Goal: Task Accomplishment & Management: Use online tool/utility

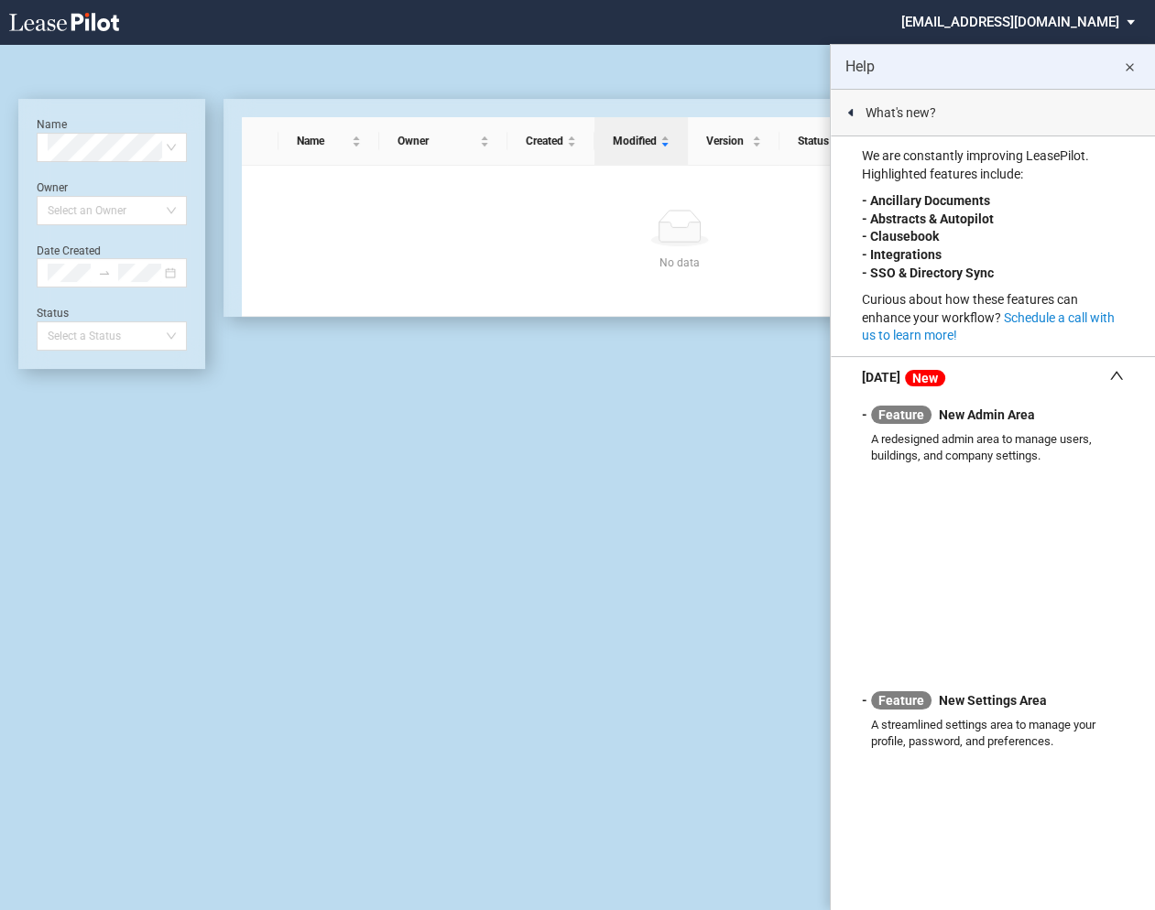
click at [1128, 68] on md-icon "close" at bounding box center [1129, 68] width 22 height 22
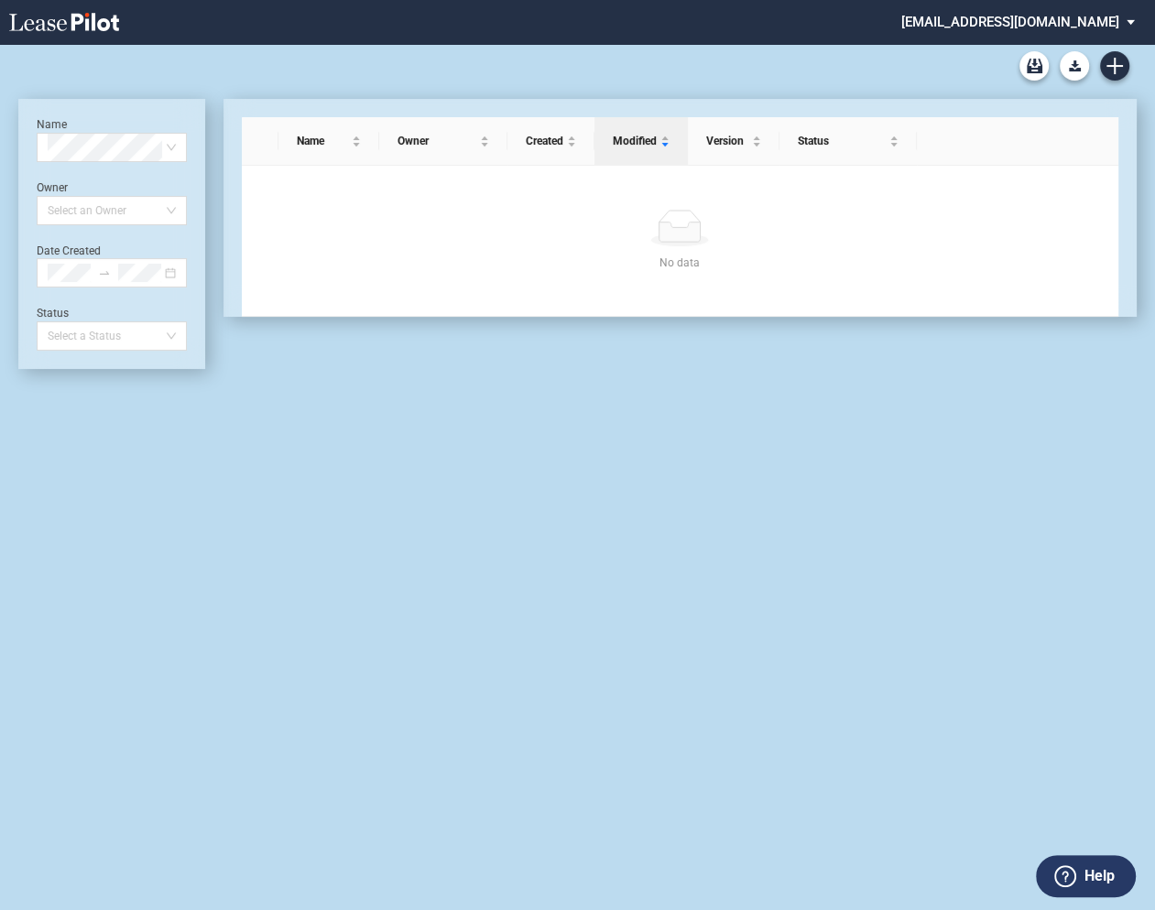
click at [1069, 22] on md-select "federal@leasepilot.co Super Admin Area Admin Area Settings Sign Out" at bounding box center [1024, 20] width 251 height 41
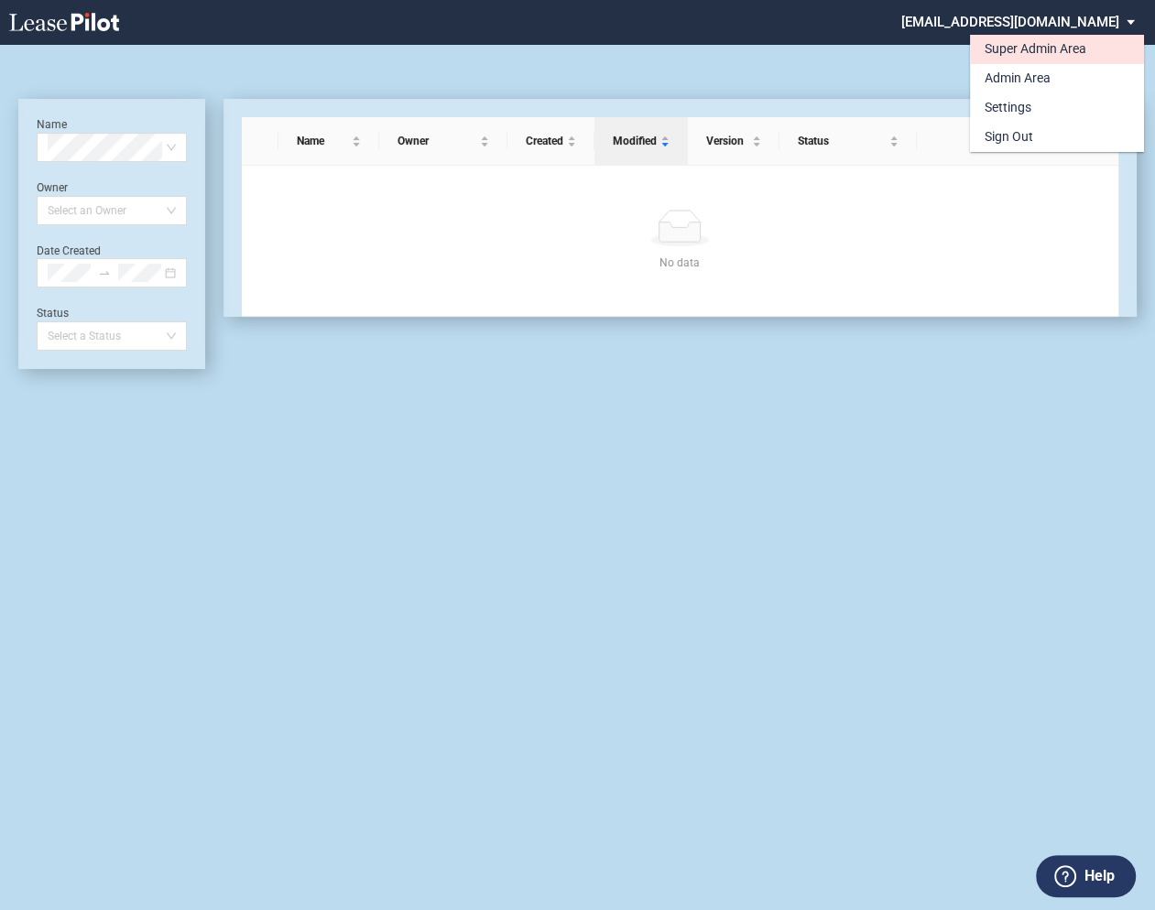
click at [1013, 51] on div "Super Admin Area" at bounding box center [1036, 49] width 102 height 18
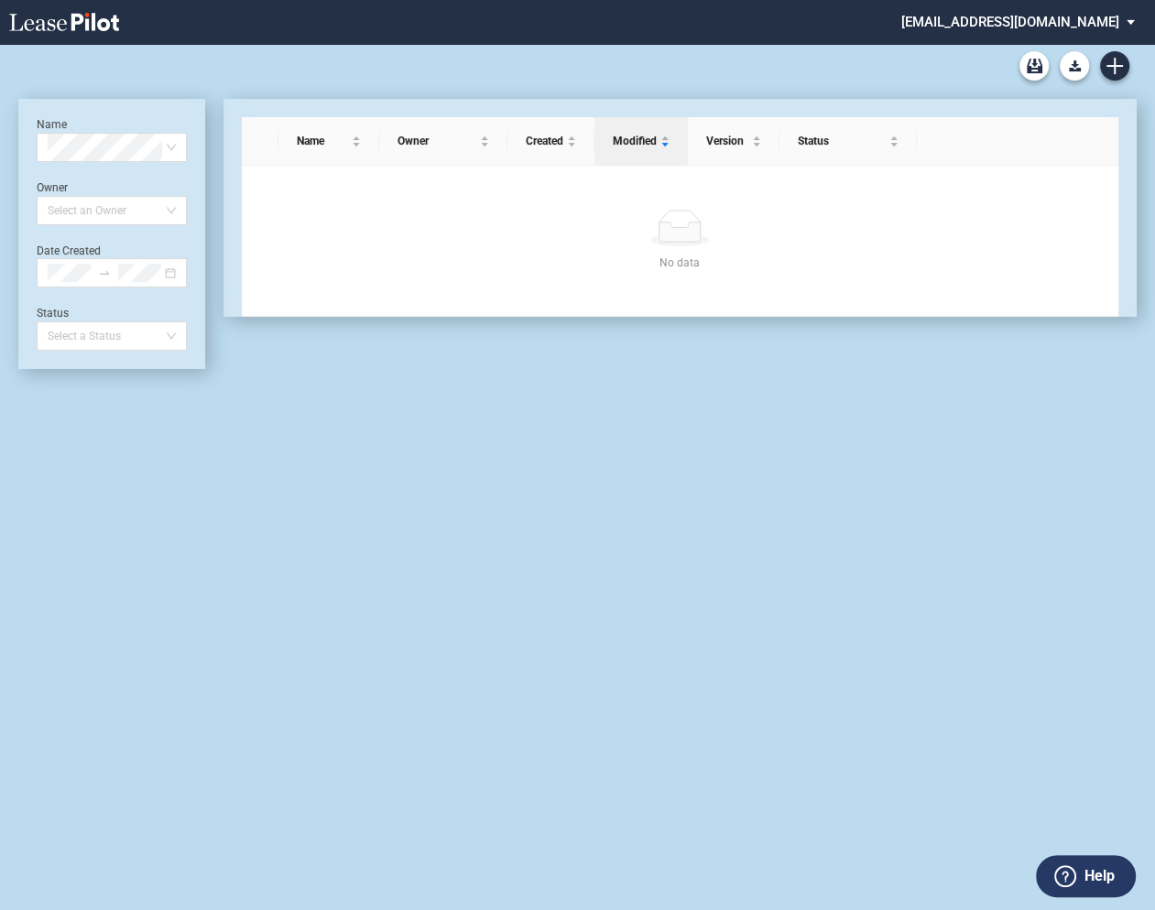
scroll to position [44, 0]
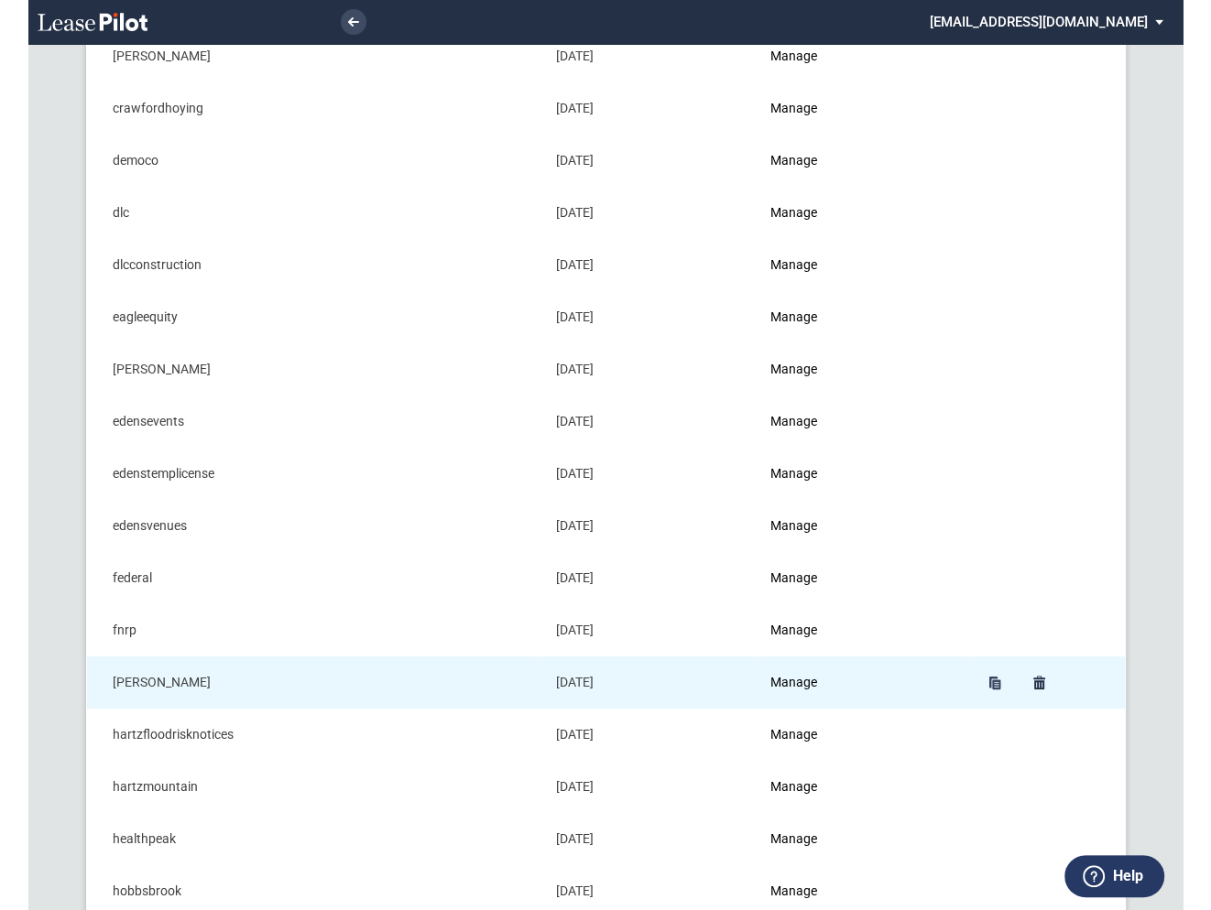
scroll to position [457, 0]
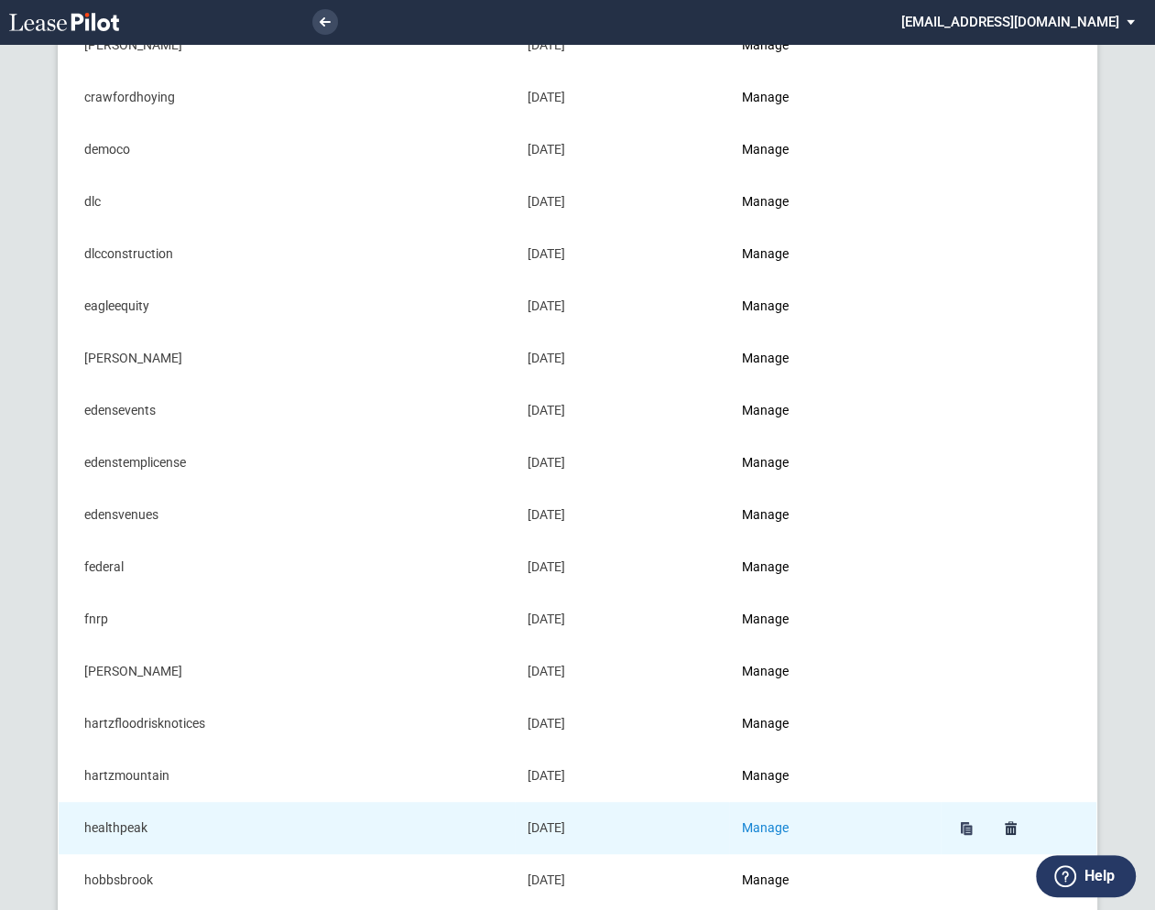
click at [772, 822] on link "Manage" at bounding box center [765, 828] width 47 height 15
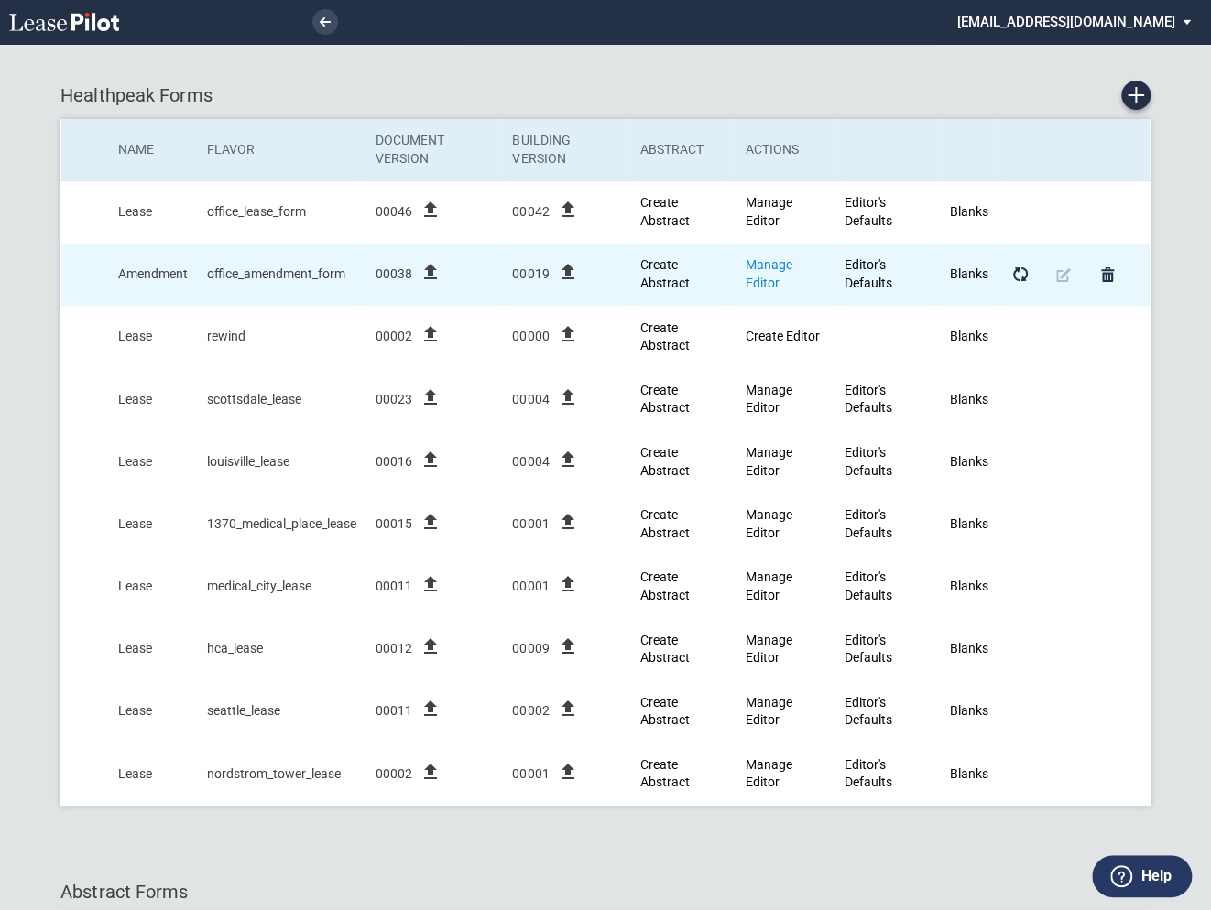
click at [769, 264] on link "Manage Editor" at bounding box center [769, 273] width 47 height 33
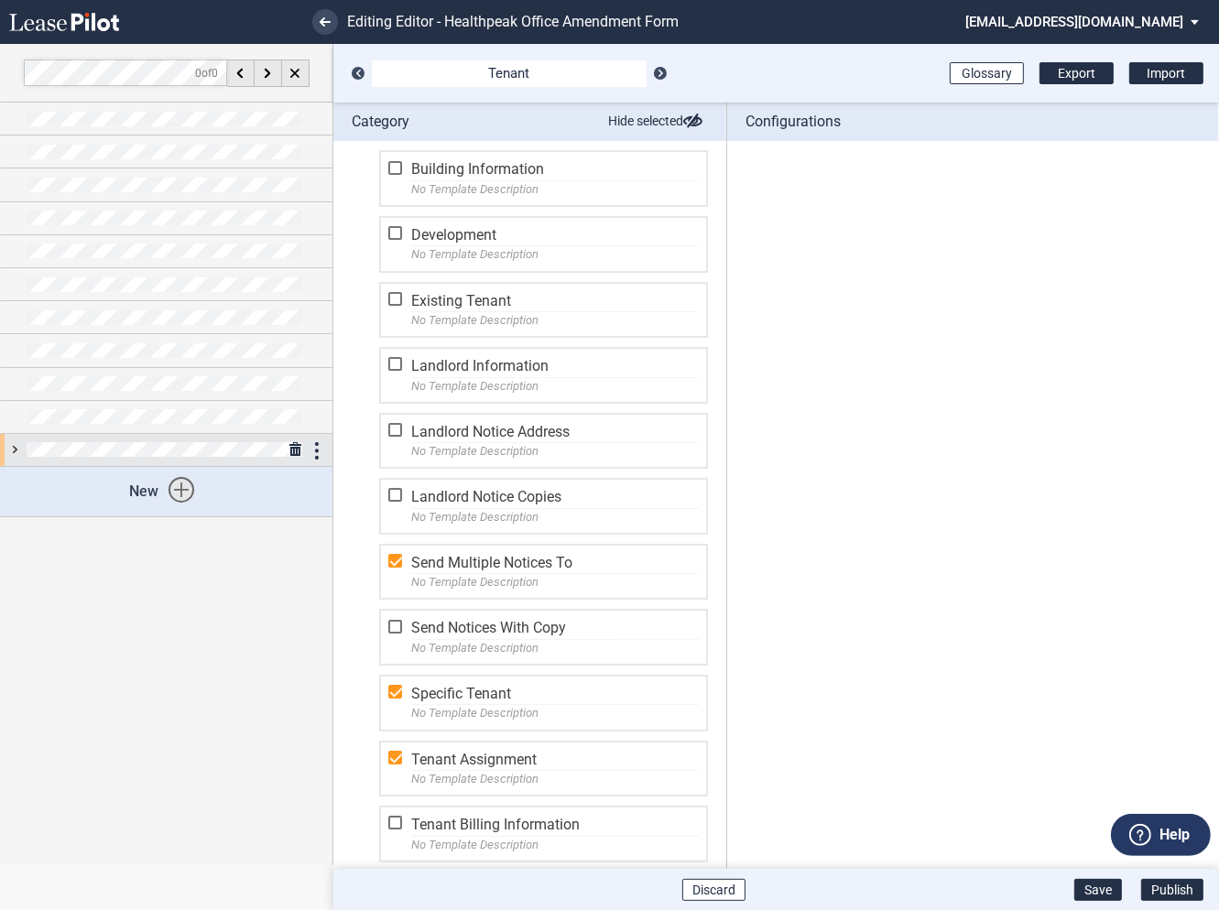
click at [14, 448] on div at bounding box center [166, 450] width 332 height 32
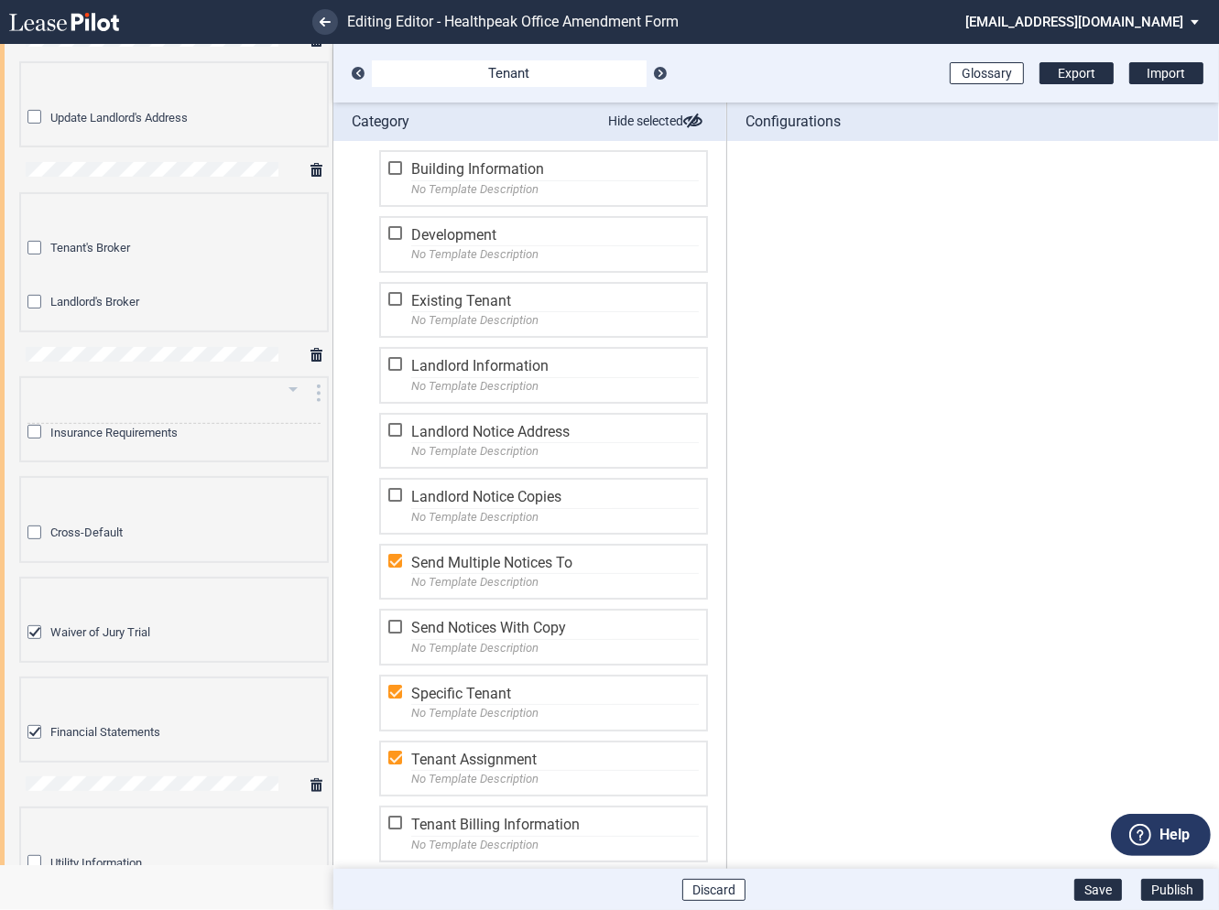
scroll to position [206, 0]
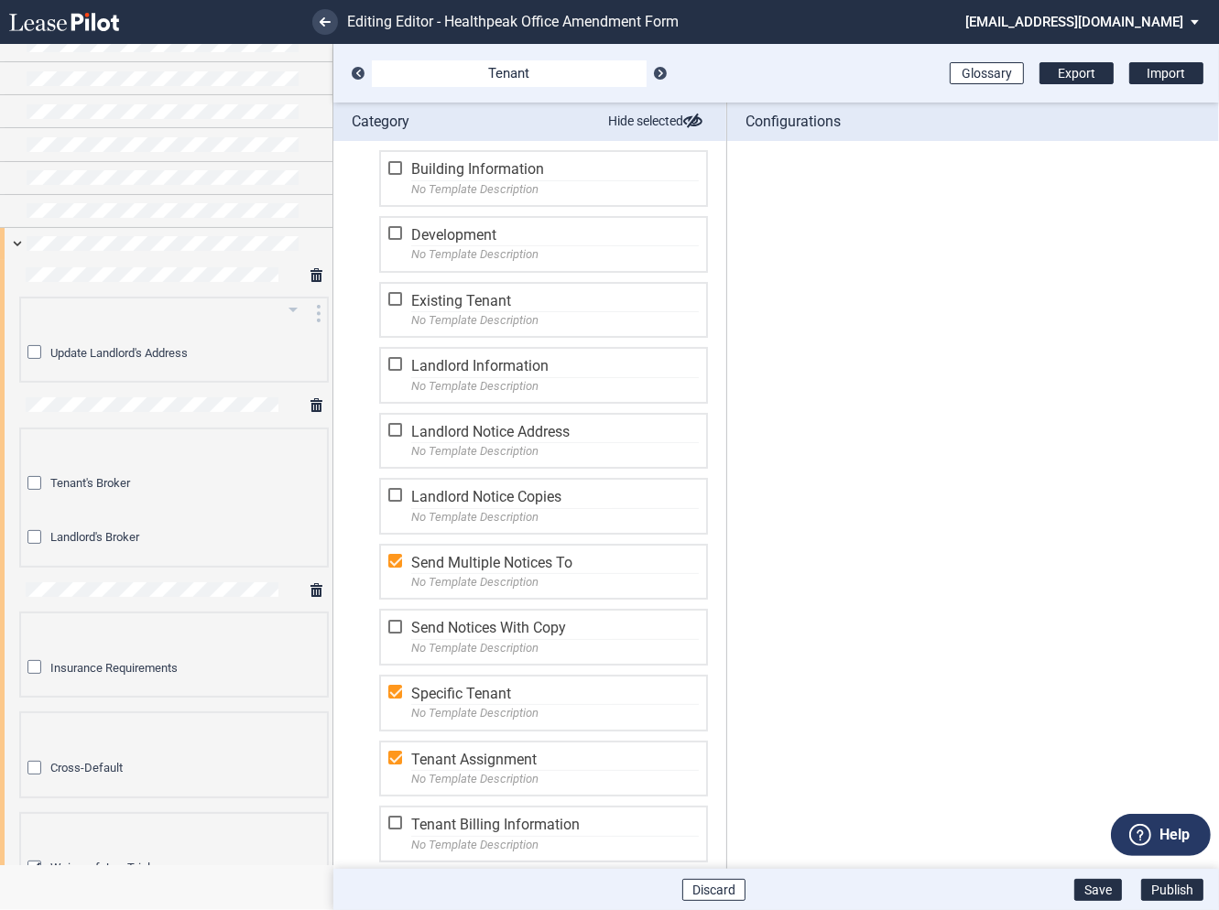
click at [289, 302] on icon "arrow_drop_down" at bounding box center [293, 310] width 22 height 22
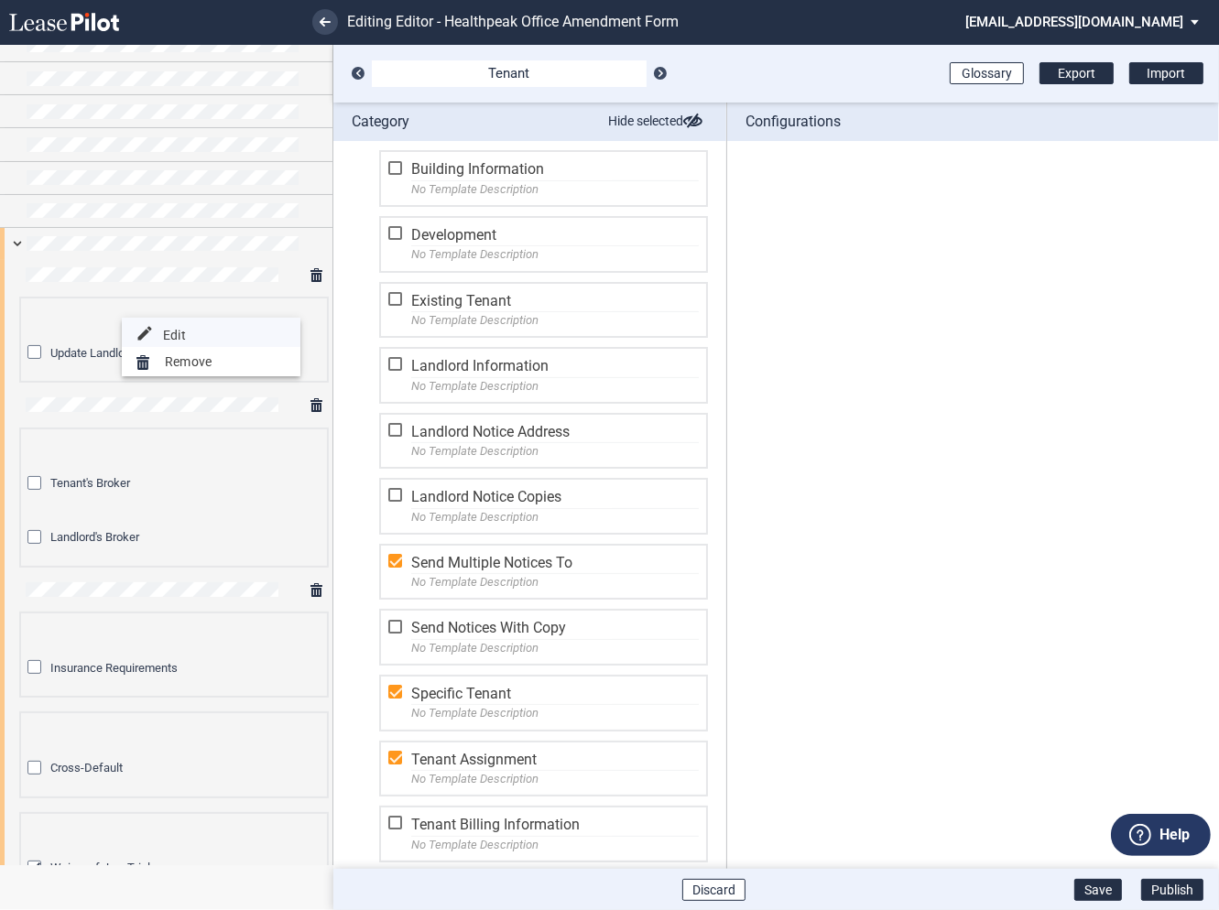
click at [193, 336] on button "edit Edit" at bounding box center [211, 332] width 179 height 29
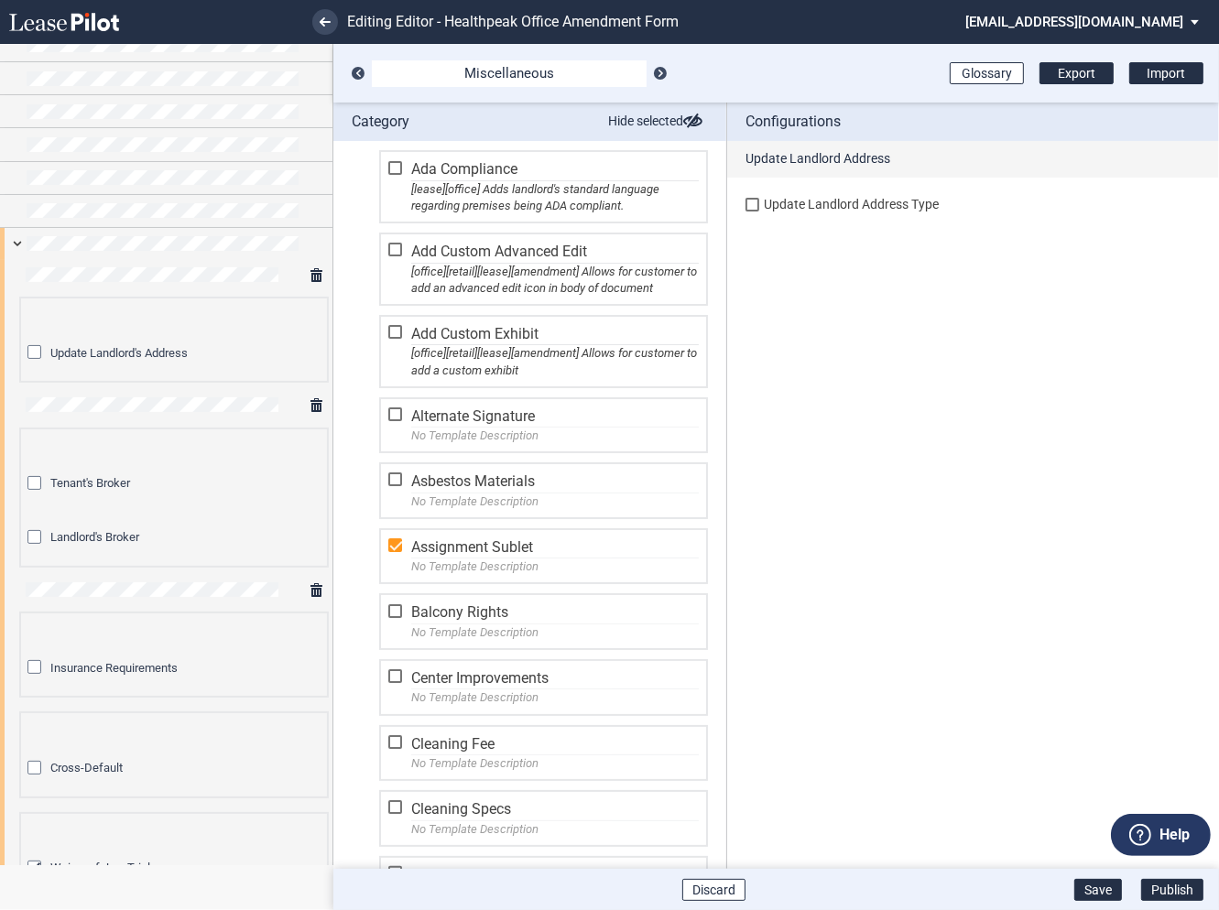
click at [753, 201] on div at bounding box center [755, 207] width 18 height 18
click at [40, 351] on div "Update Landlord's Address" at bounding box center [36, 354] width 18 height 18
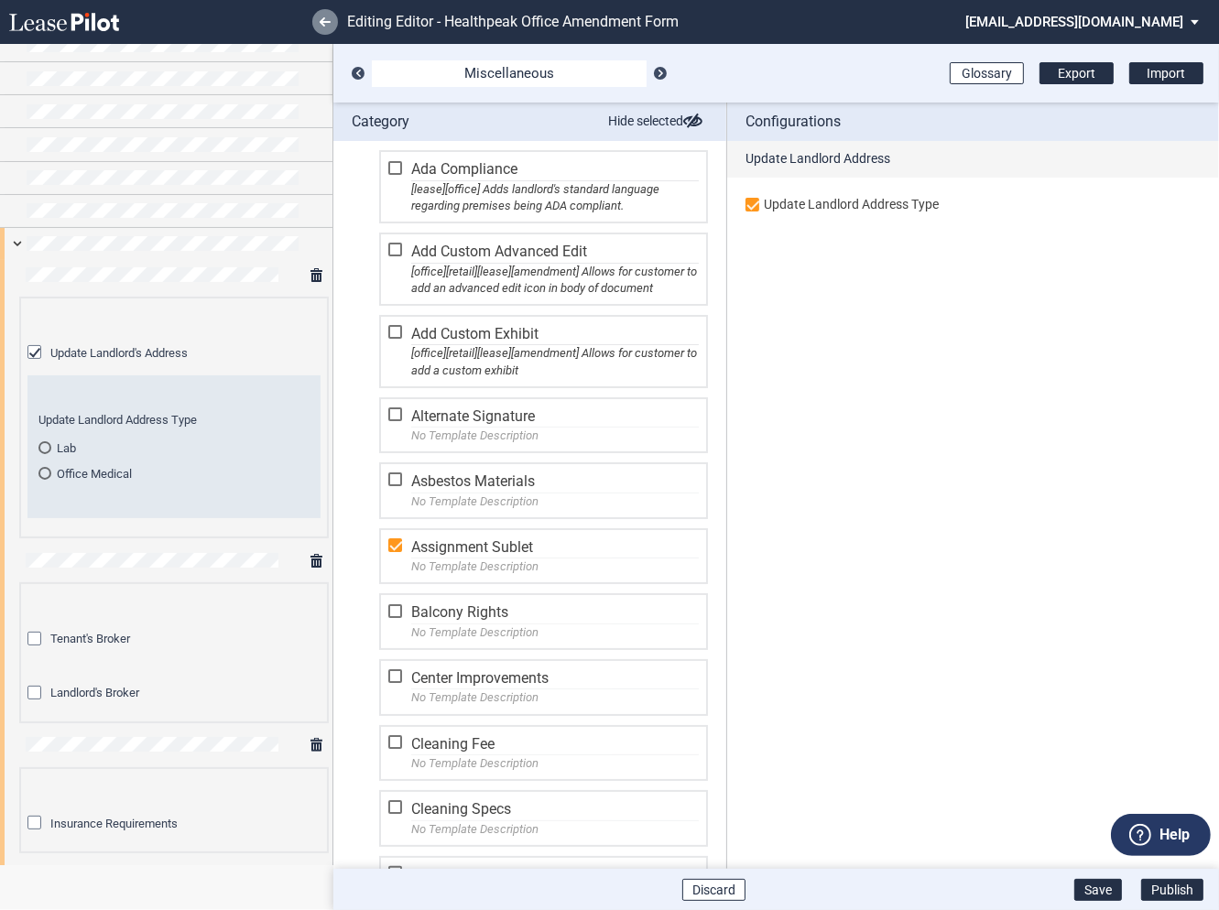
click at [331, 22] on link at bounding box center [325, 22] width 26 height 26
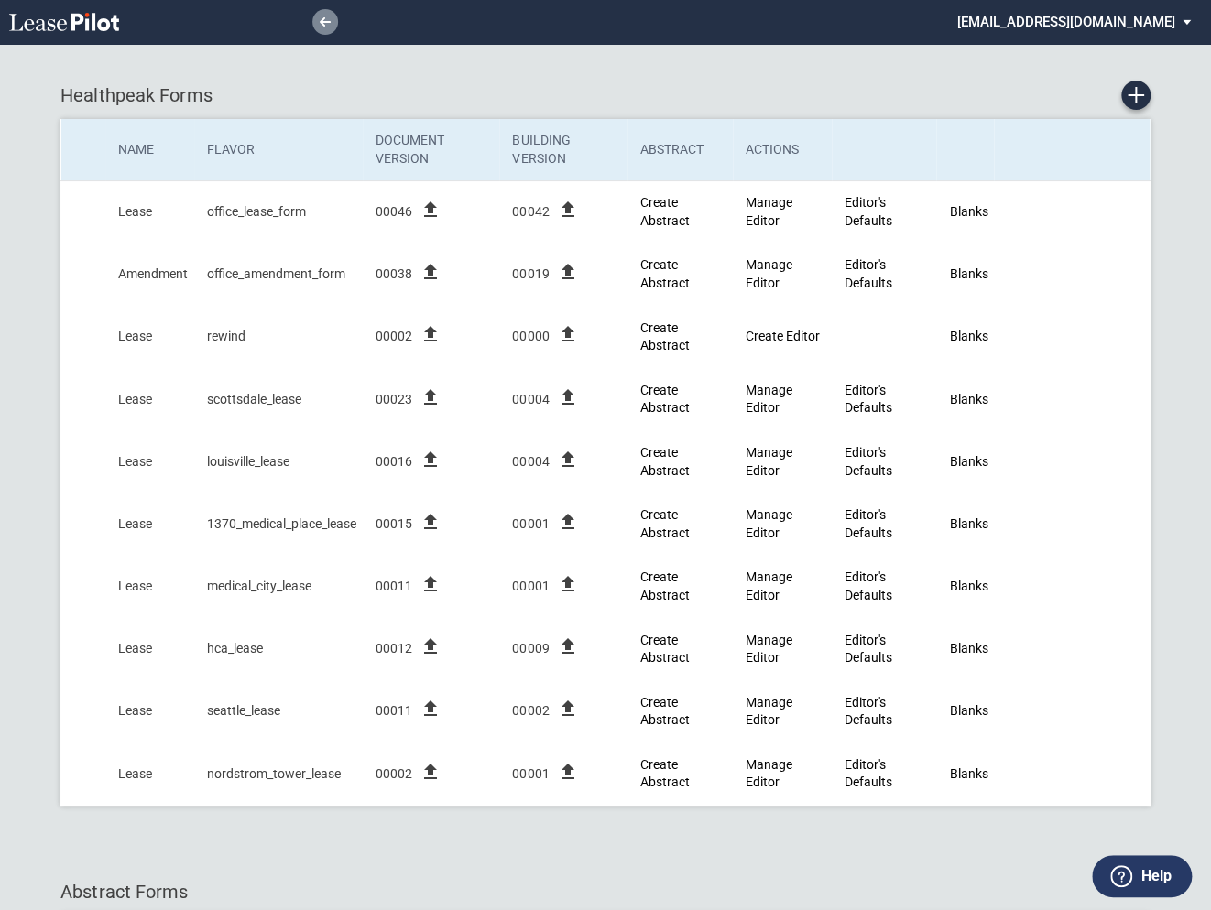
click at [323, 25] on use at bounding box center [325, 21] width 11 height 9
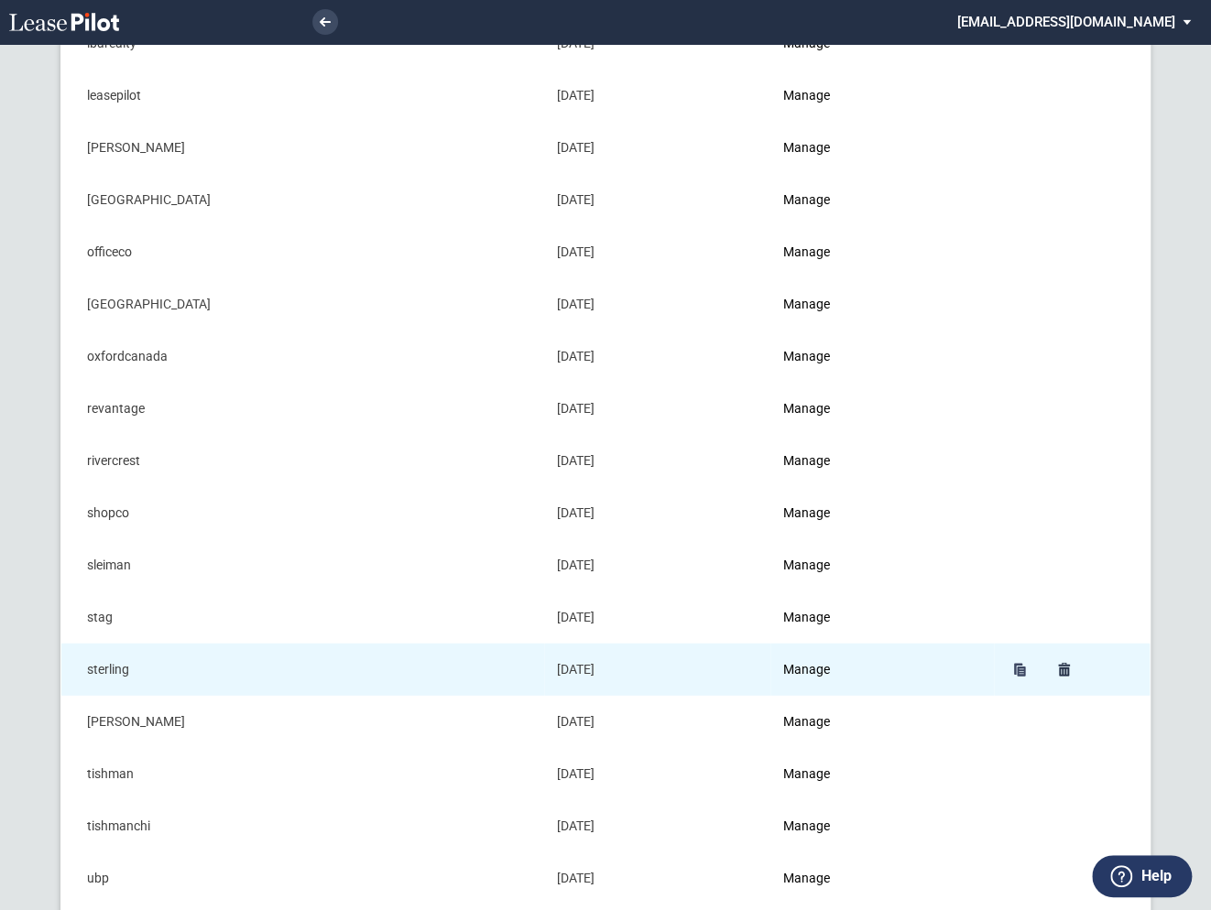
scroll to position [1642, 0]
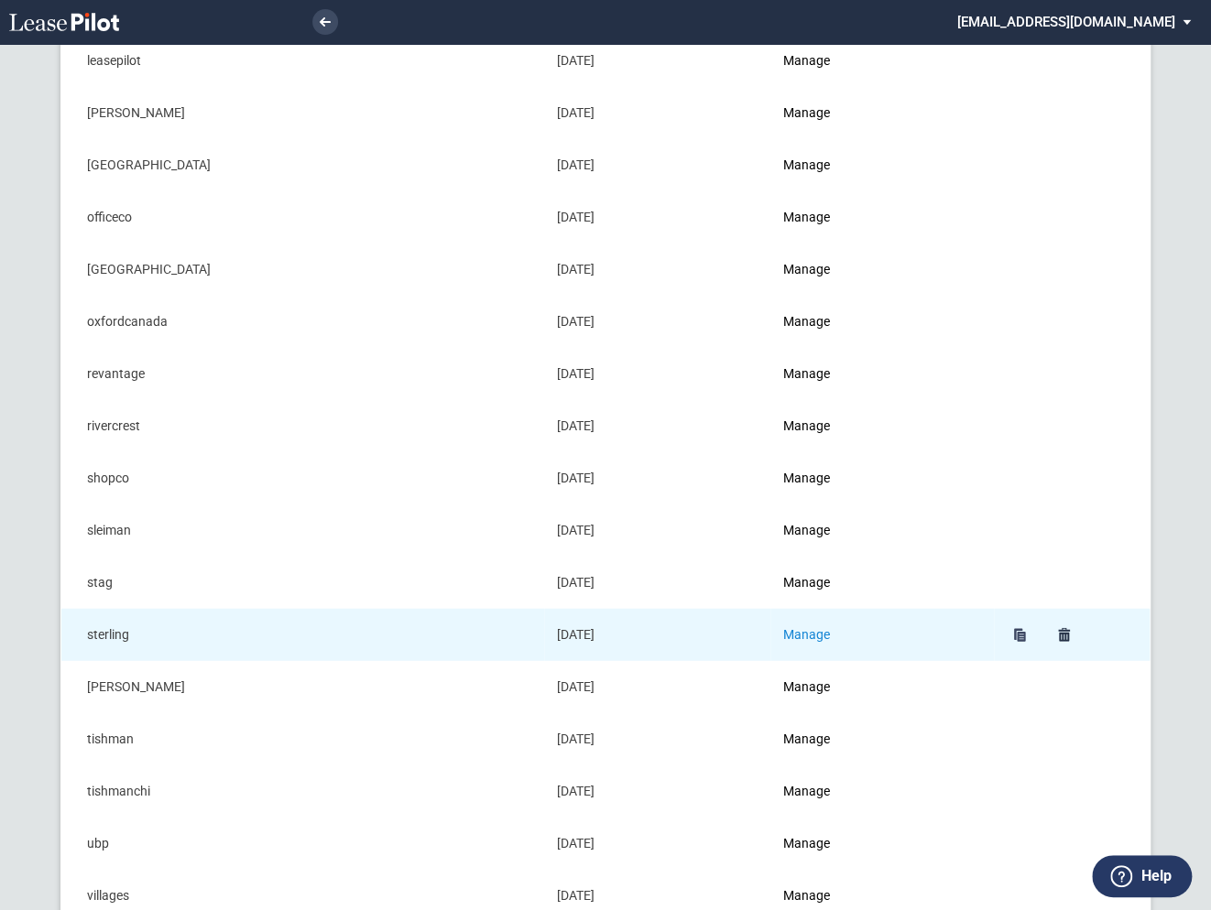
click at [809, 627] on link "Manage" at bounding box center [806, 634] width 47 height 15
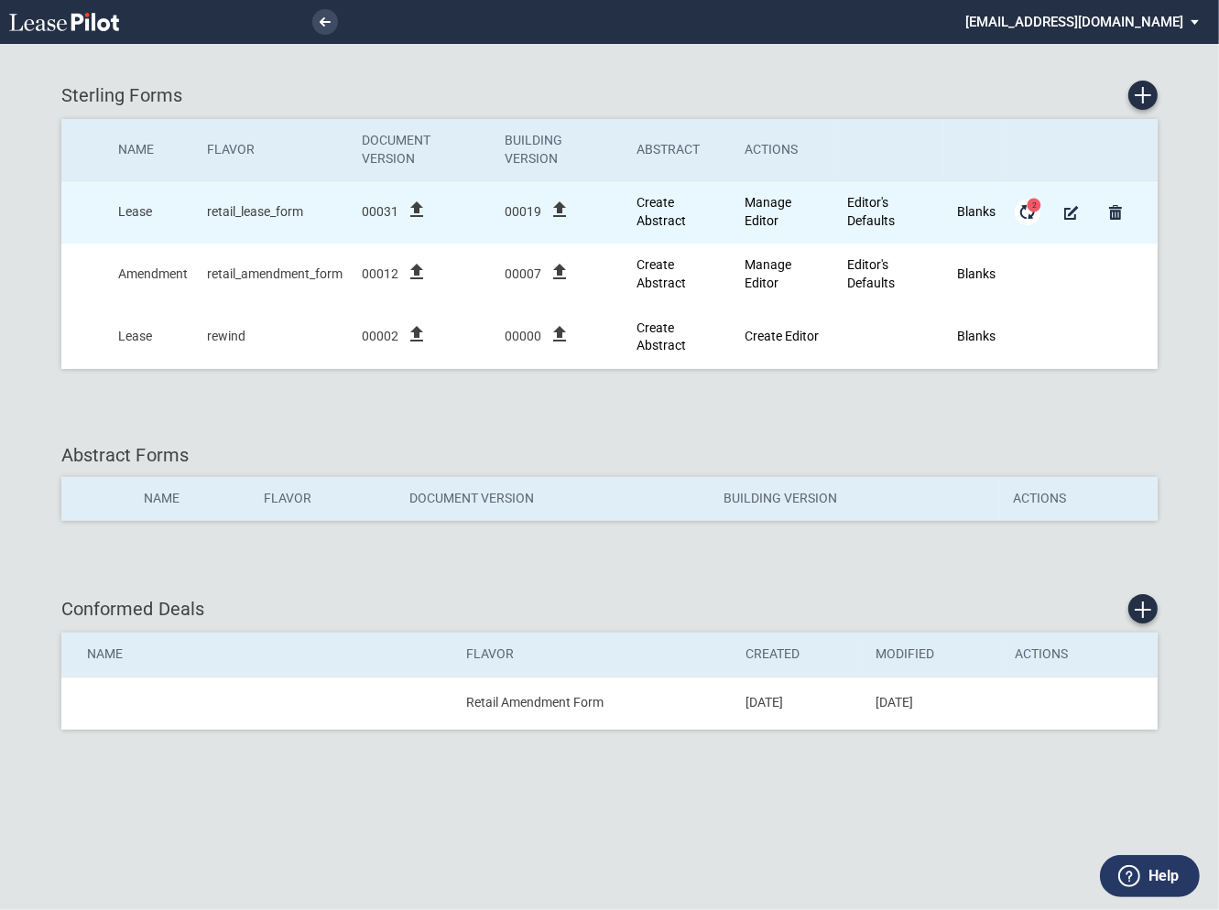
click at [1033, 212] on md-icon "Form Updates" at bounding box center [1028, 213] width 22 height 22
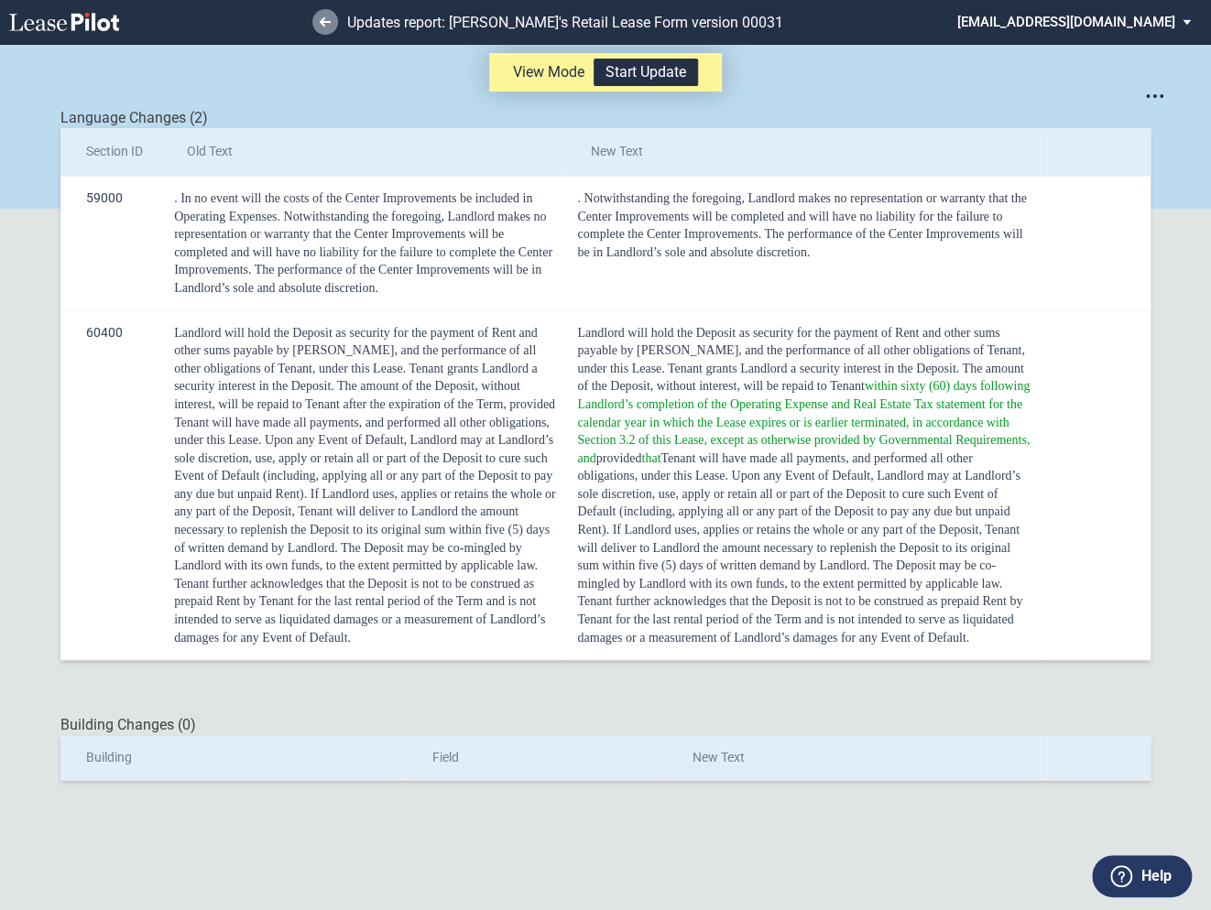
click at [327, 23] on icon at bounding box center [325, 21] width 11 height 9
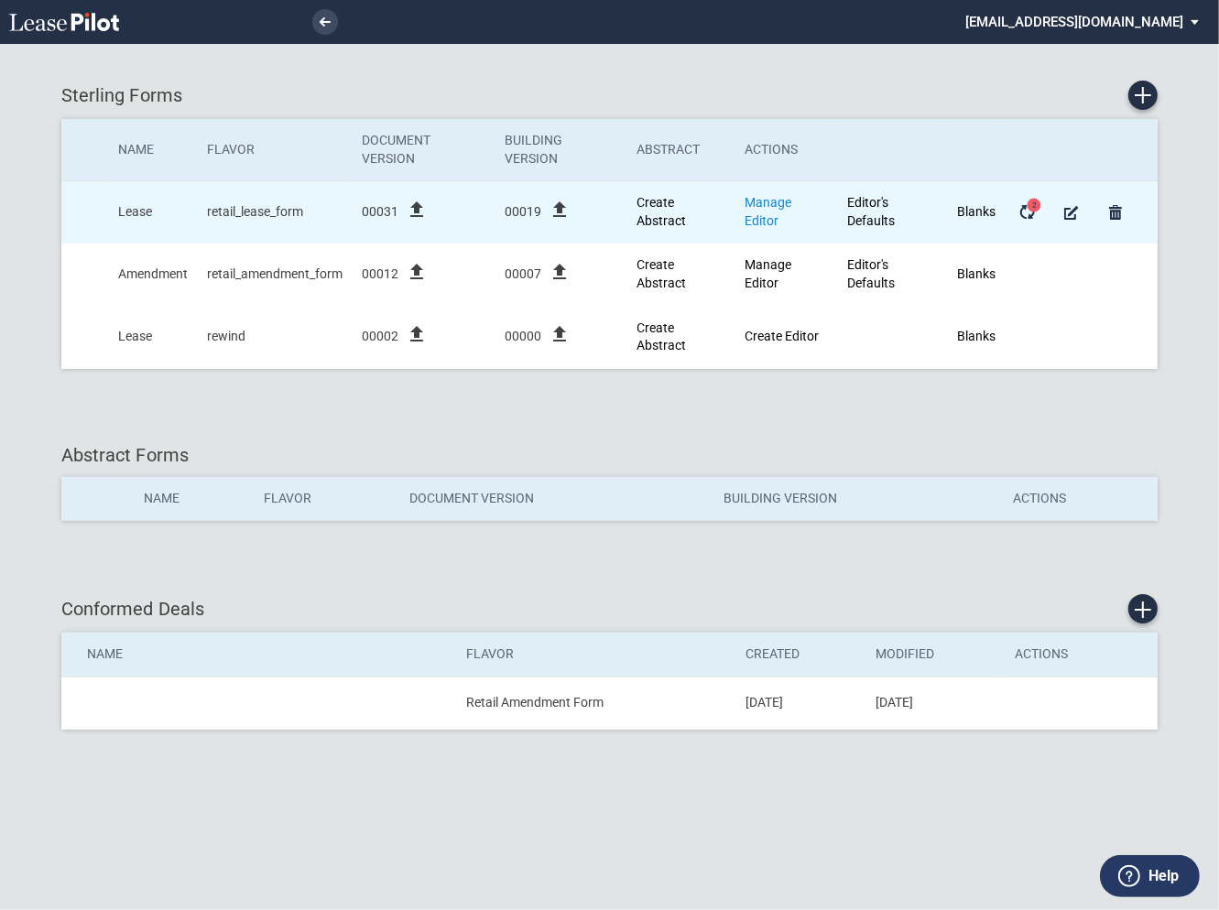
click at [759, 205] on link "Manage Editor" at bounding box center [768, 211] width 47 height 33
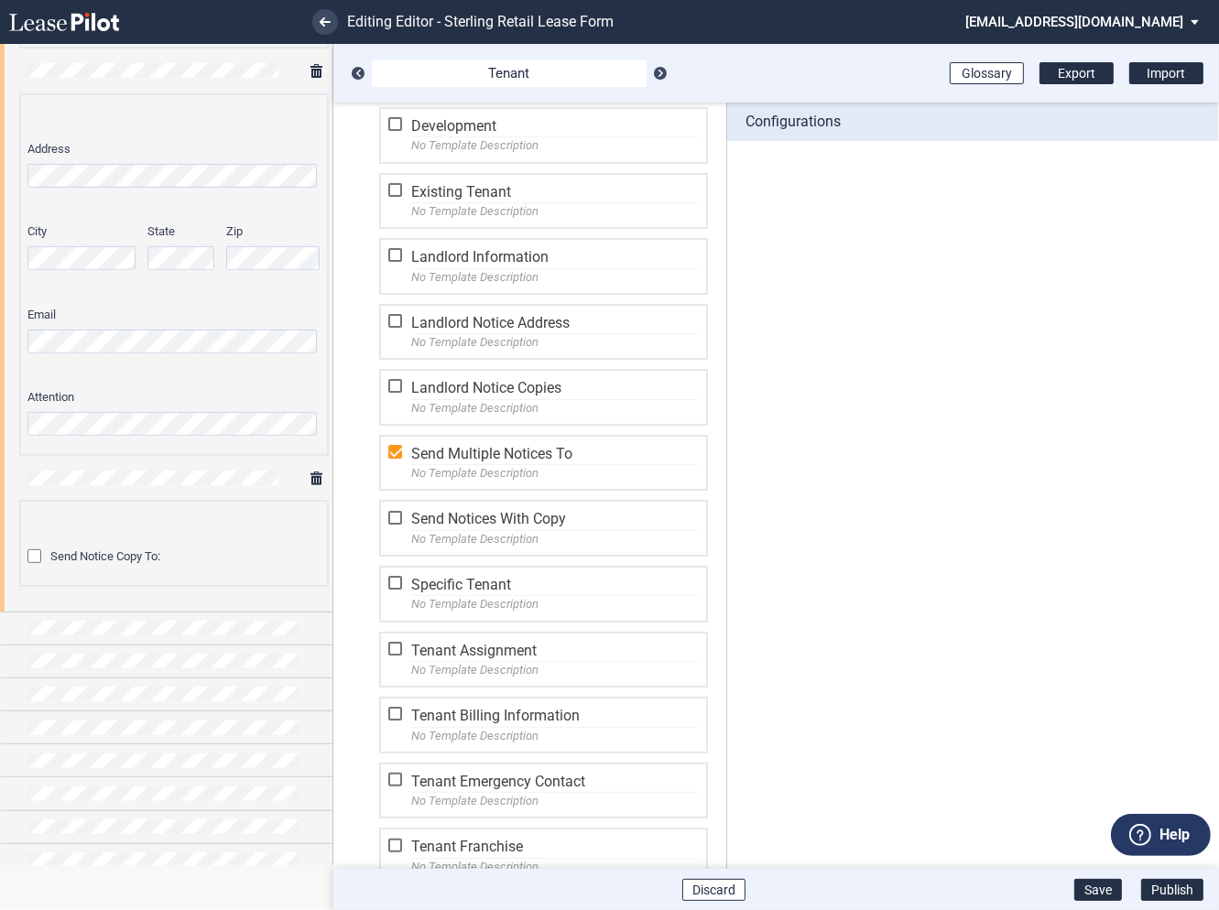
scroll to position [258, 0]
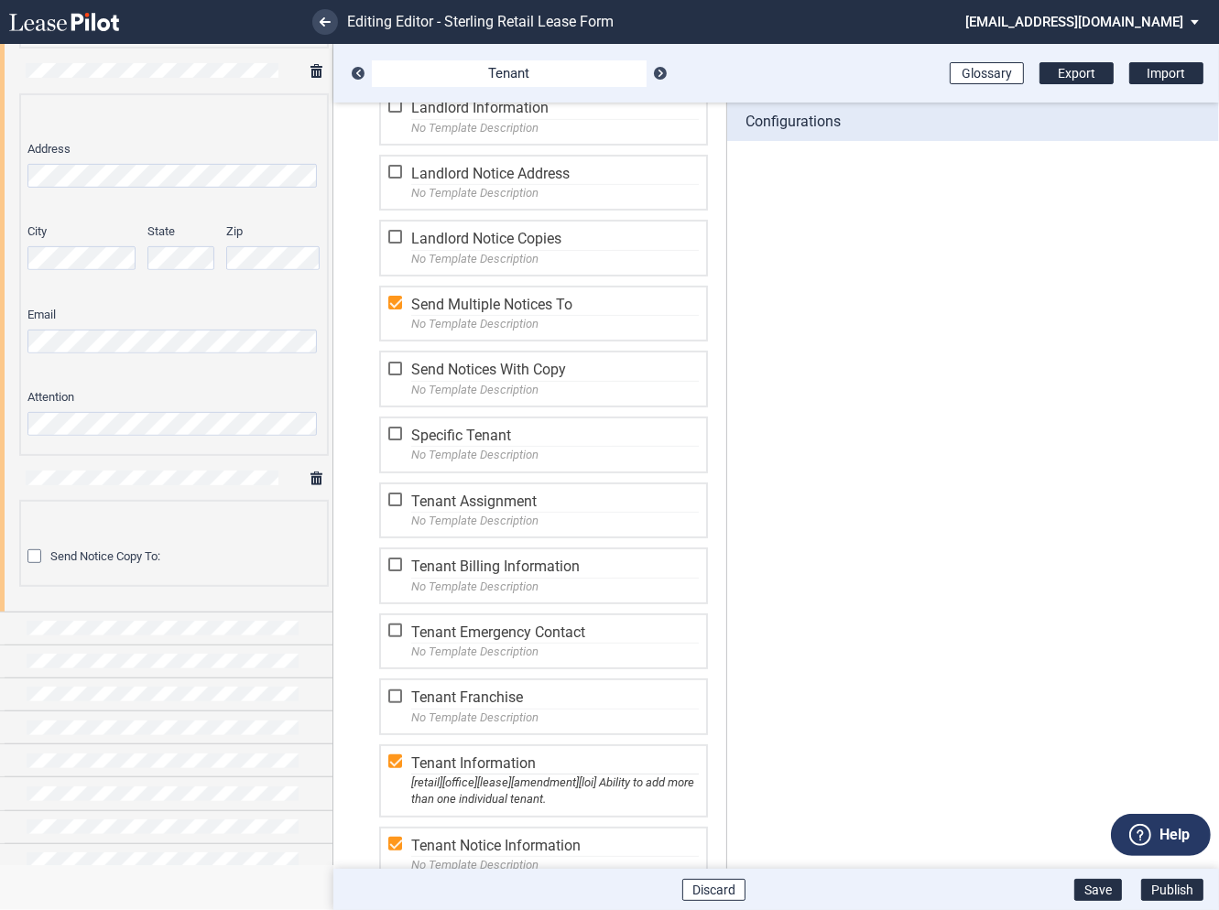
click at [394, 690] on div at bounding box center [397, 699] width 18 height 18
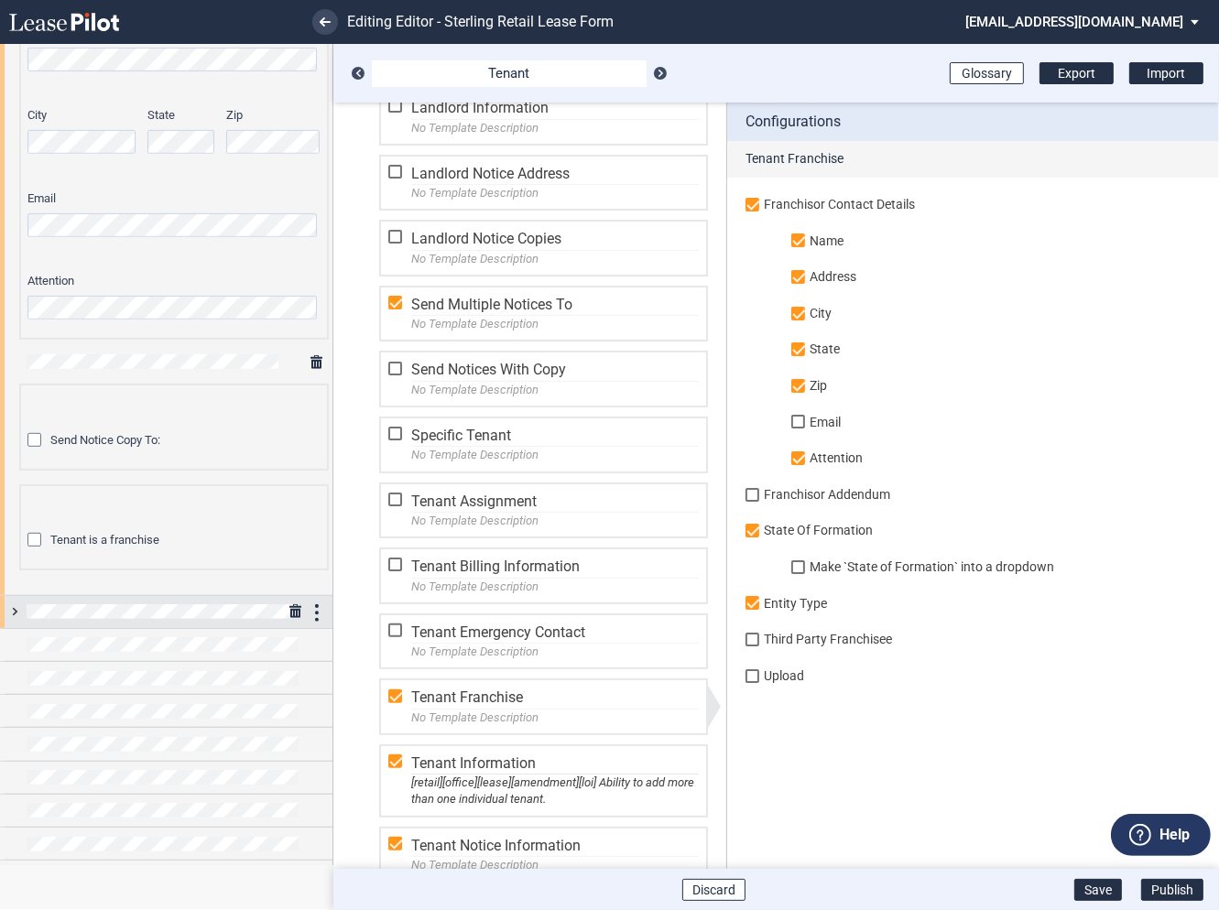
scroll to position [750, 0]
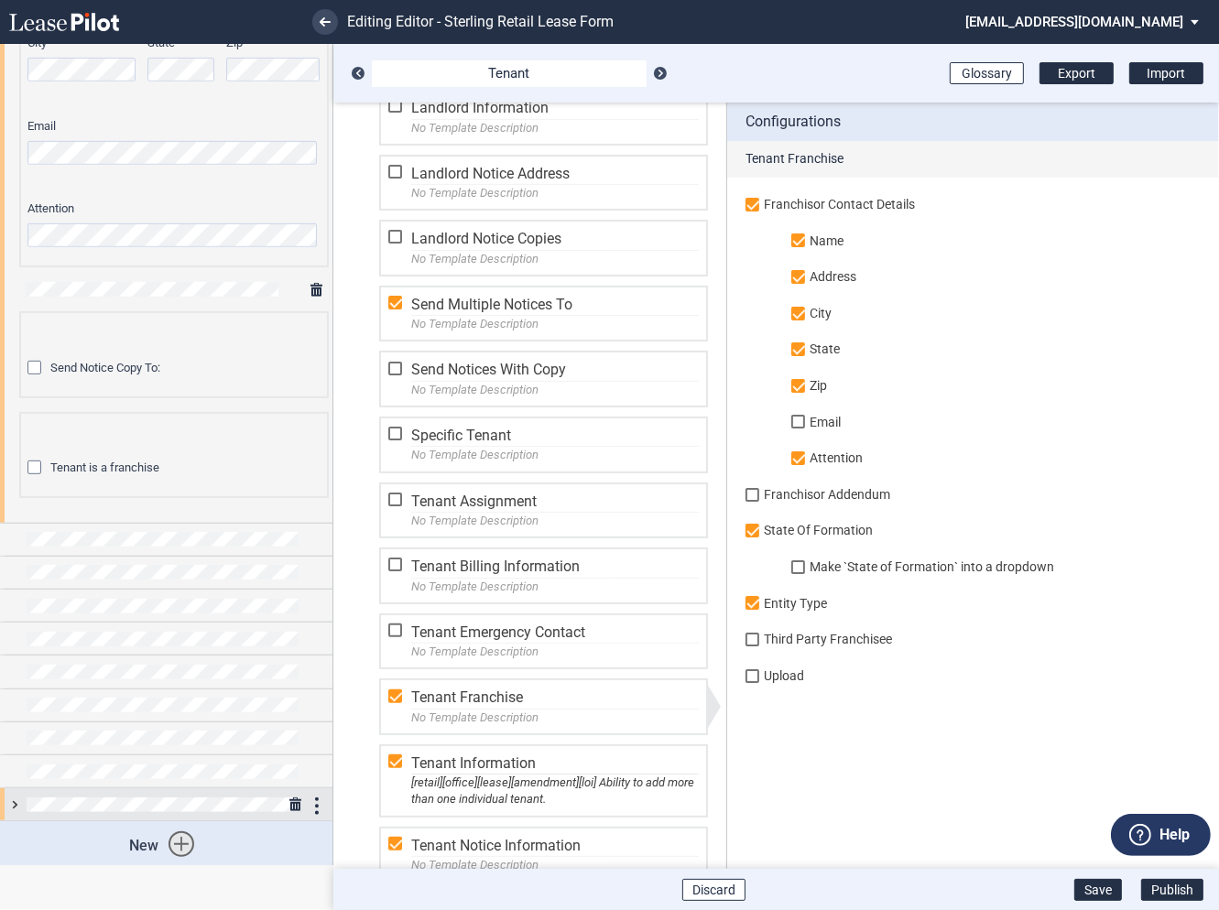
click at [12, 801] on div at bounding box center [166, 805] width 332 height 32
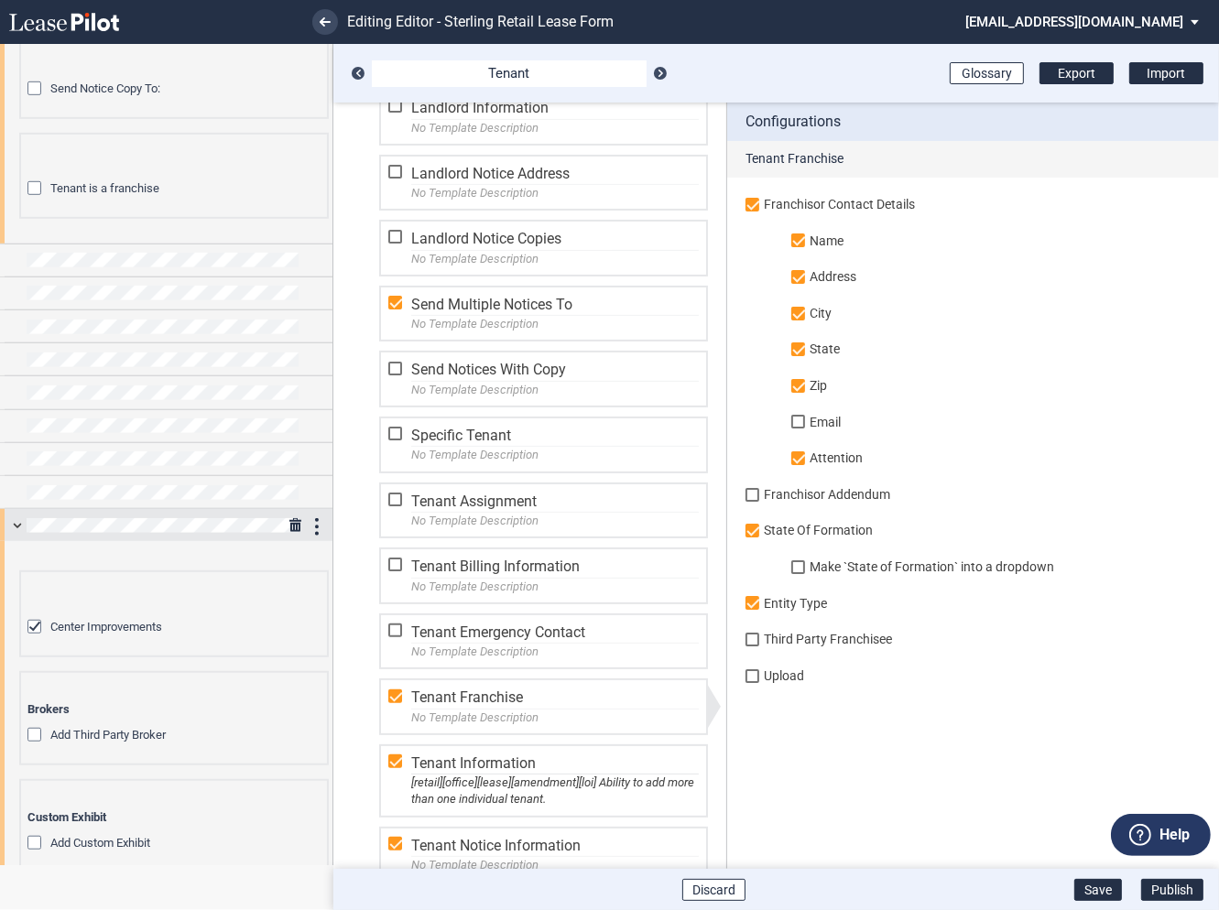
scroll to position [1105, 0]
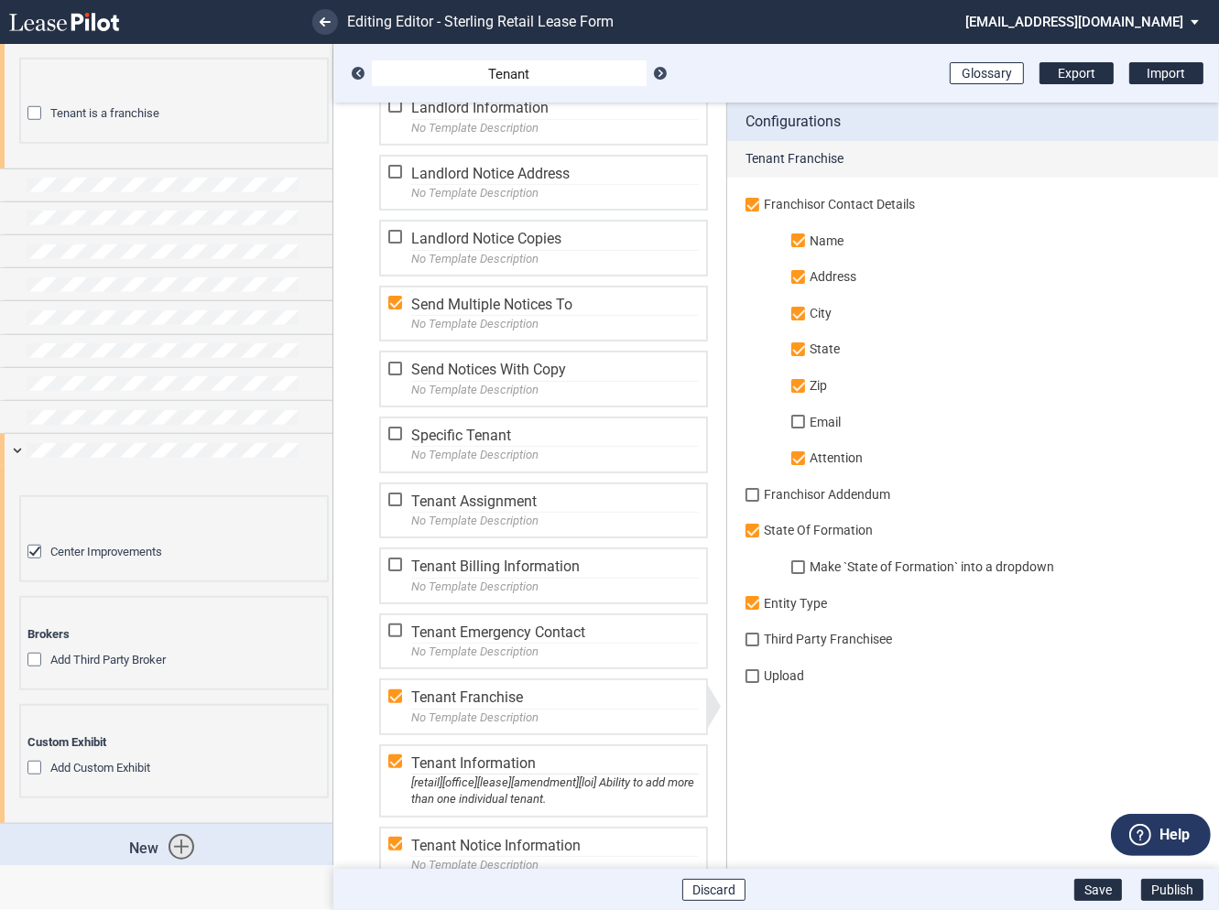
click at [535, 77] on span "Tenant" at bounding box center [509, 74] width 271 height 19
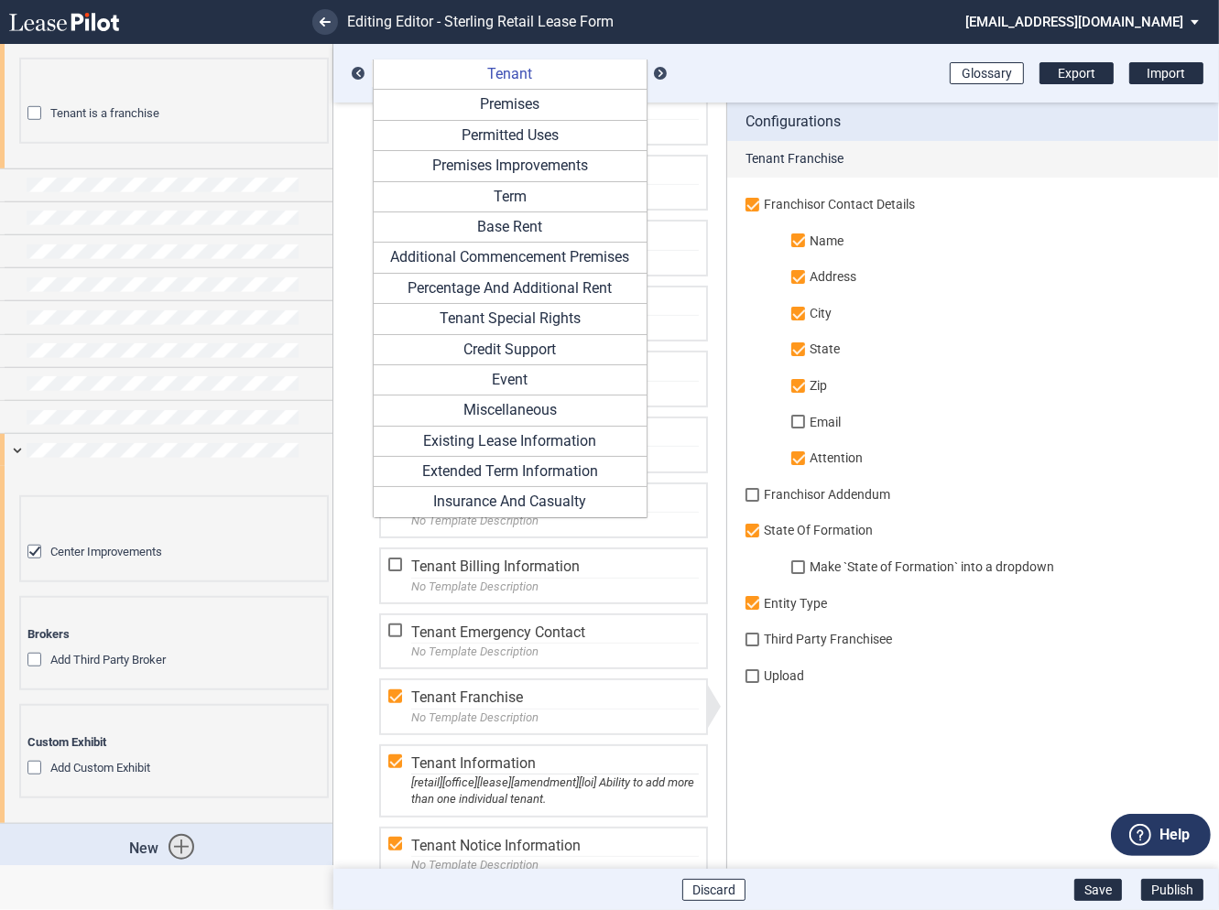
scroll to position [120, 0]
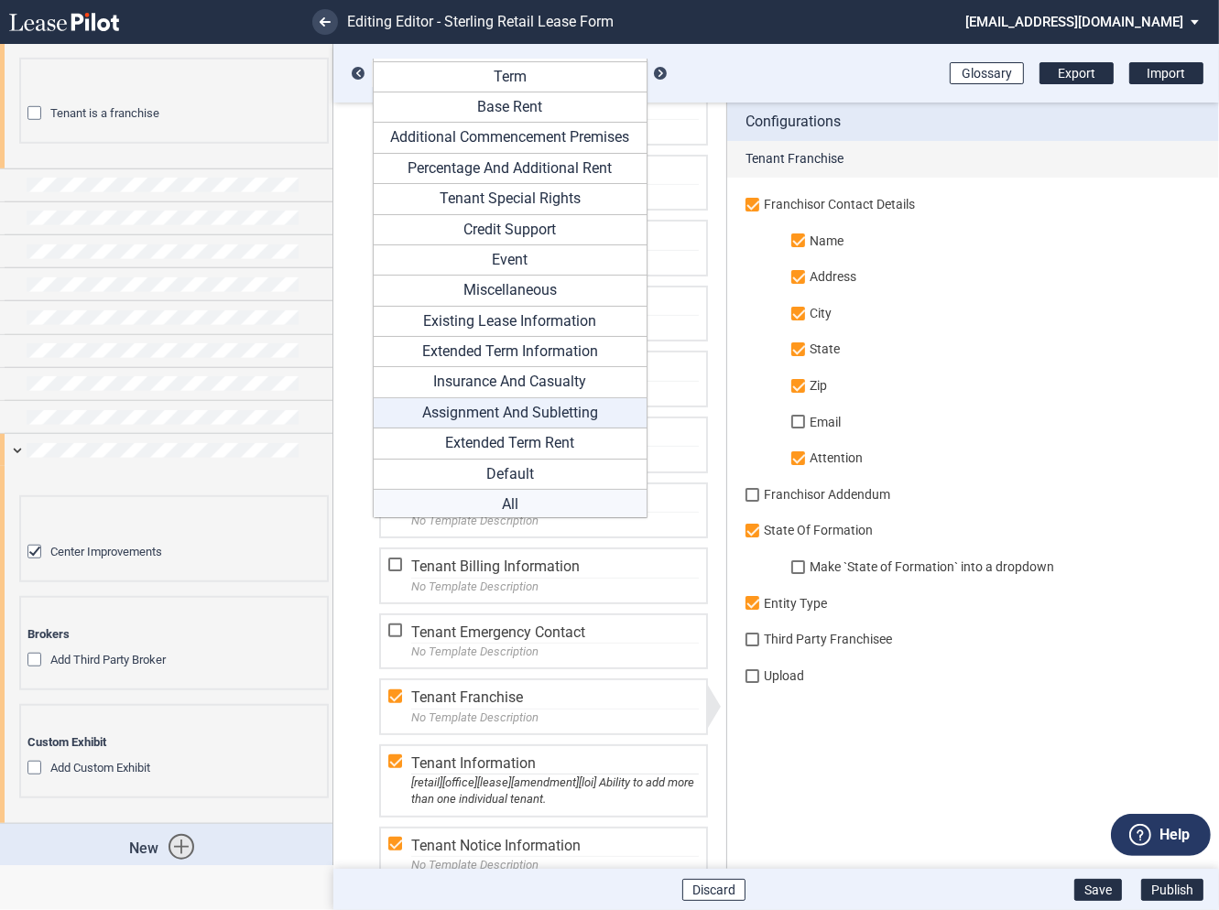
click at [499, 498] on div "All" at bounding box center [510, 505] width 255 height 20
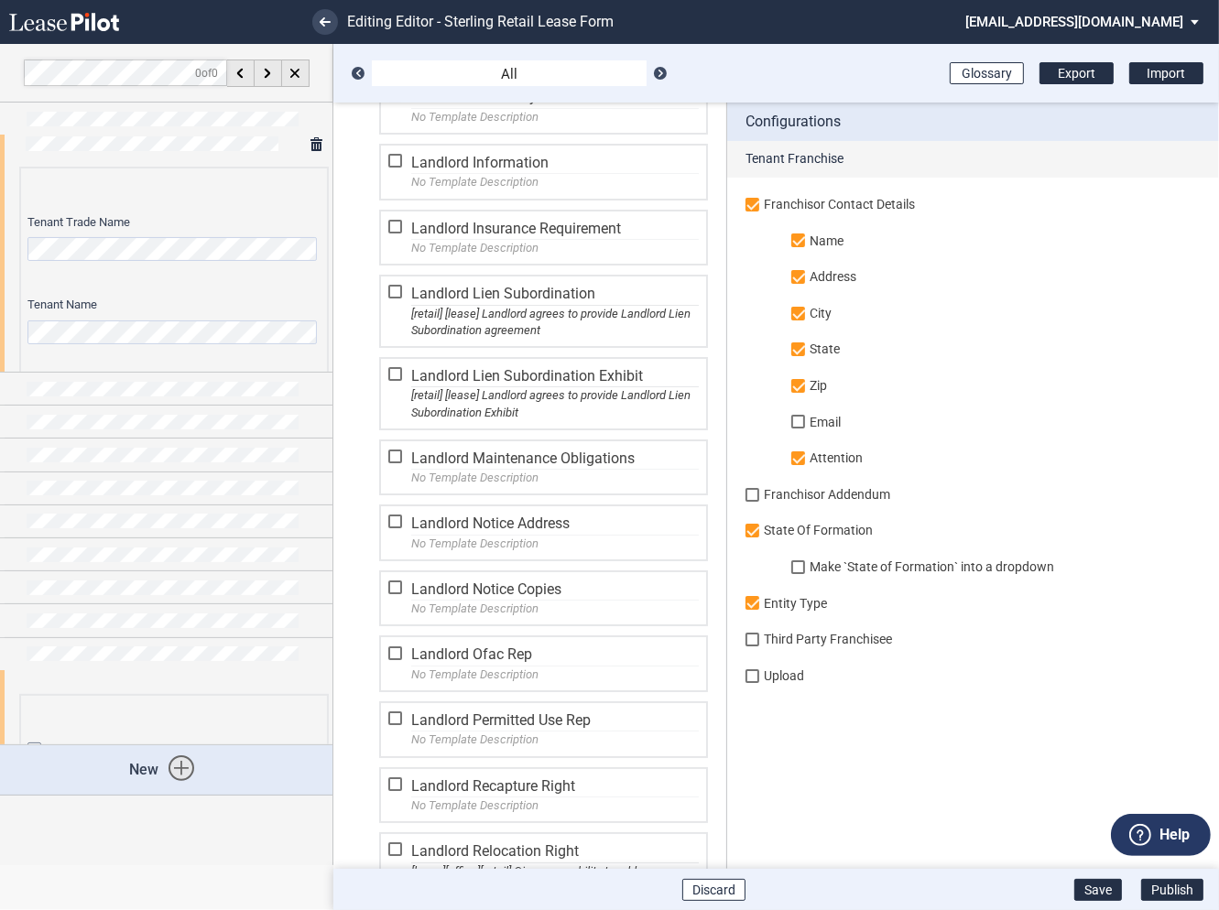
scroll to position [0, 0]
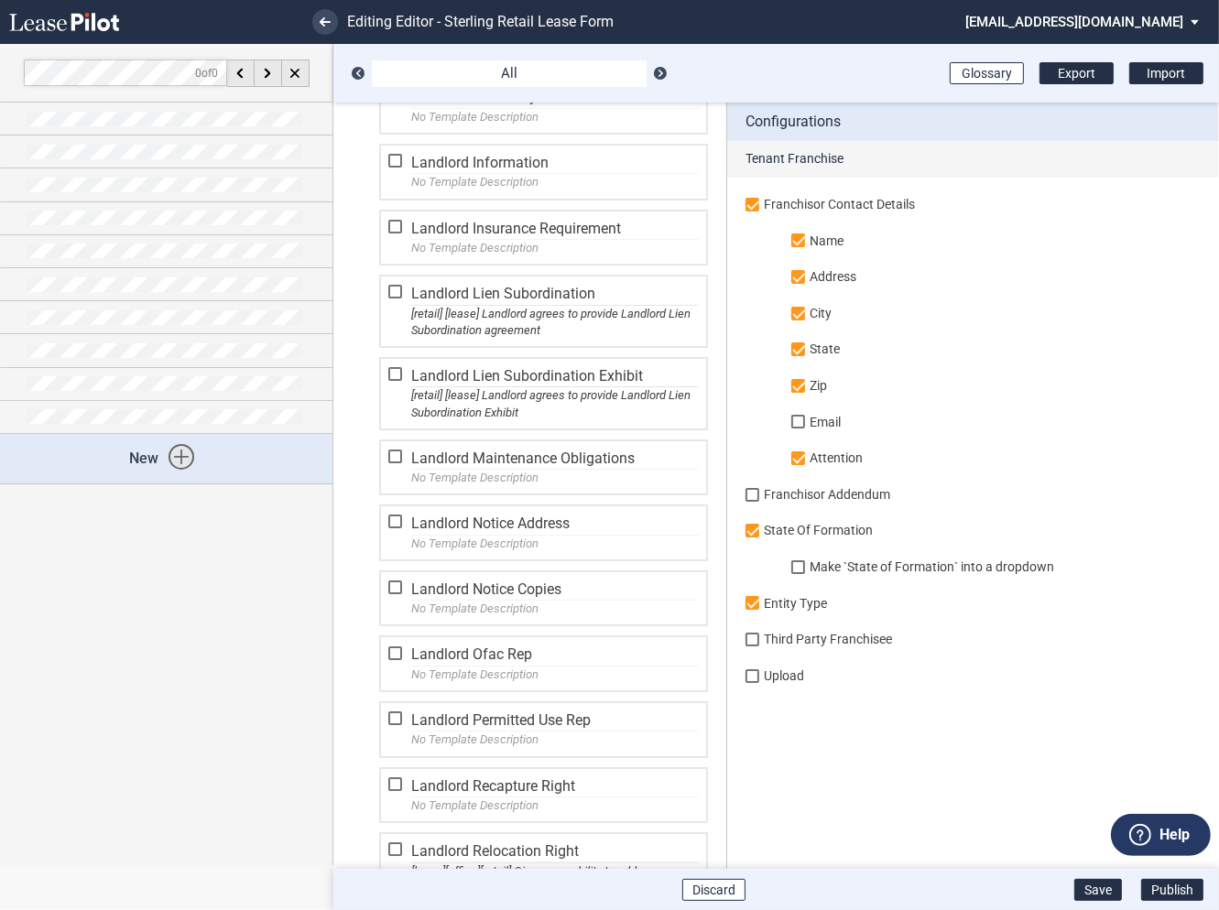
click at [991, 311] on div "City" at bounding box center [995, 323] width 409 height 37
click at [394, 367] on div at bounding box center [397, 376] width 18 height 18
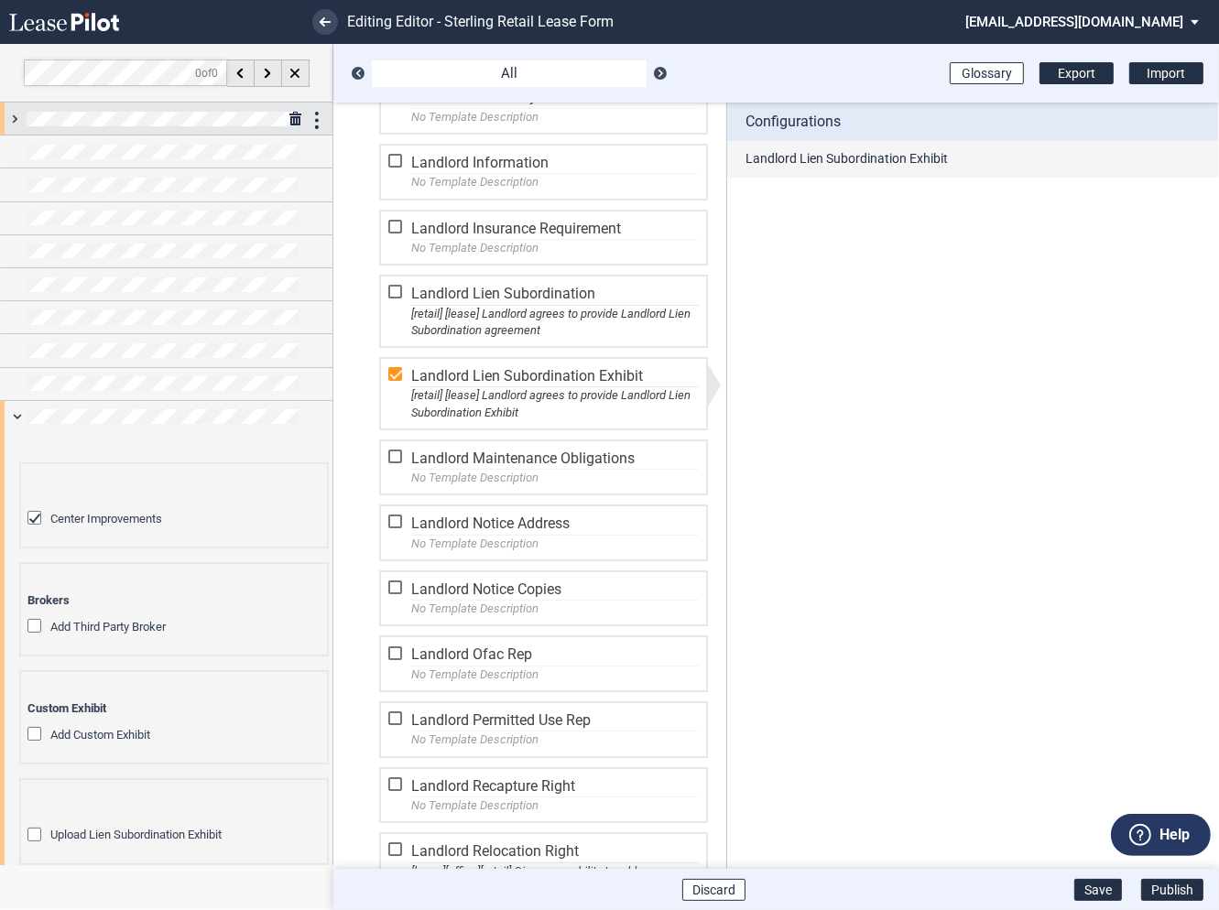
click at [15, 121] on div at bounding box center [166, 119] width 332 height 32
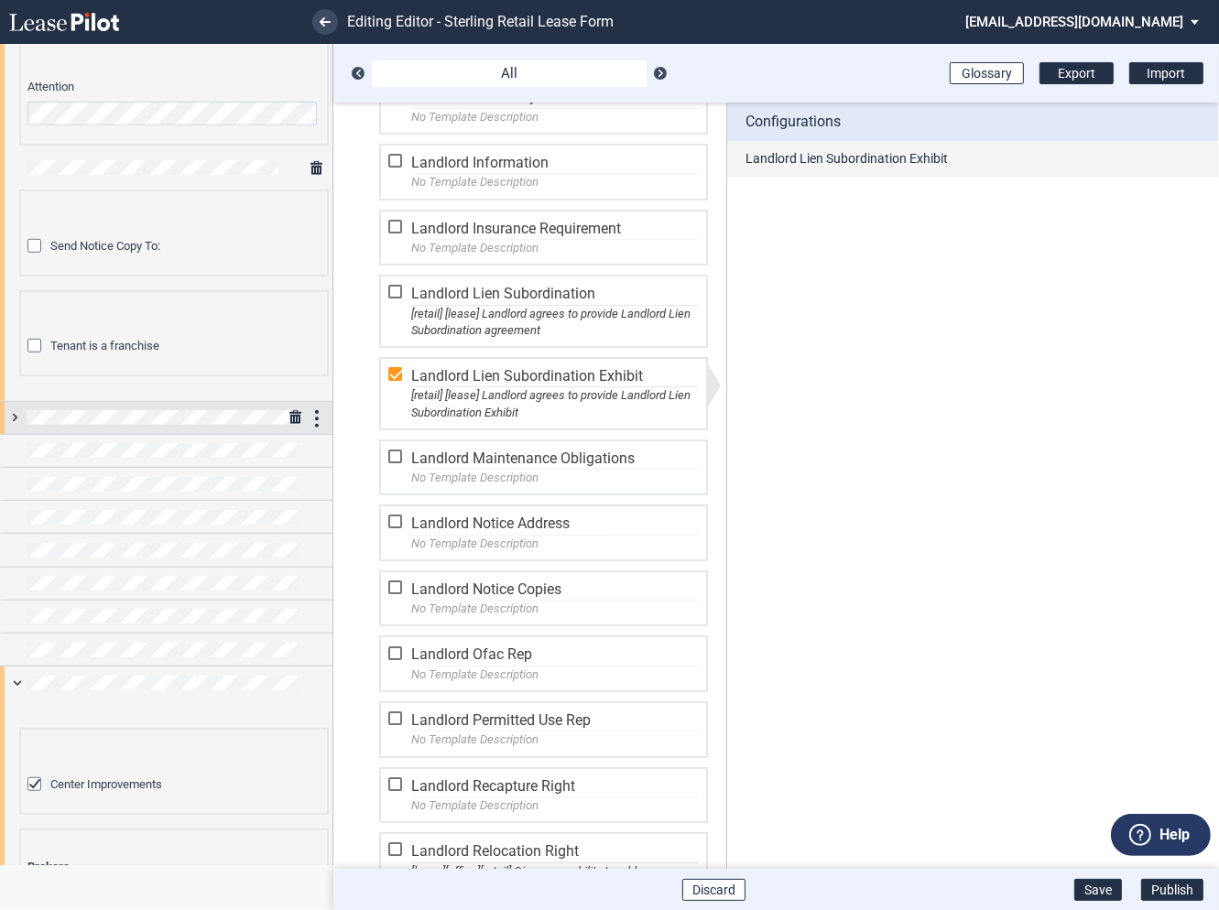
scroll to position [842, 0]
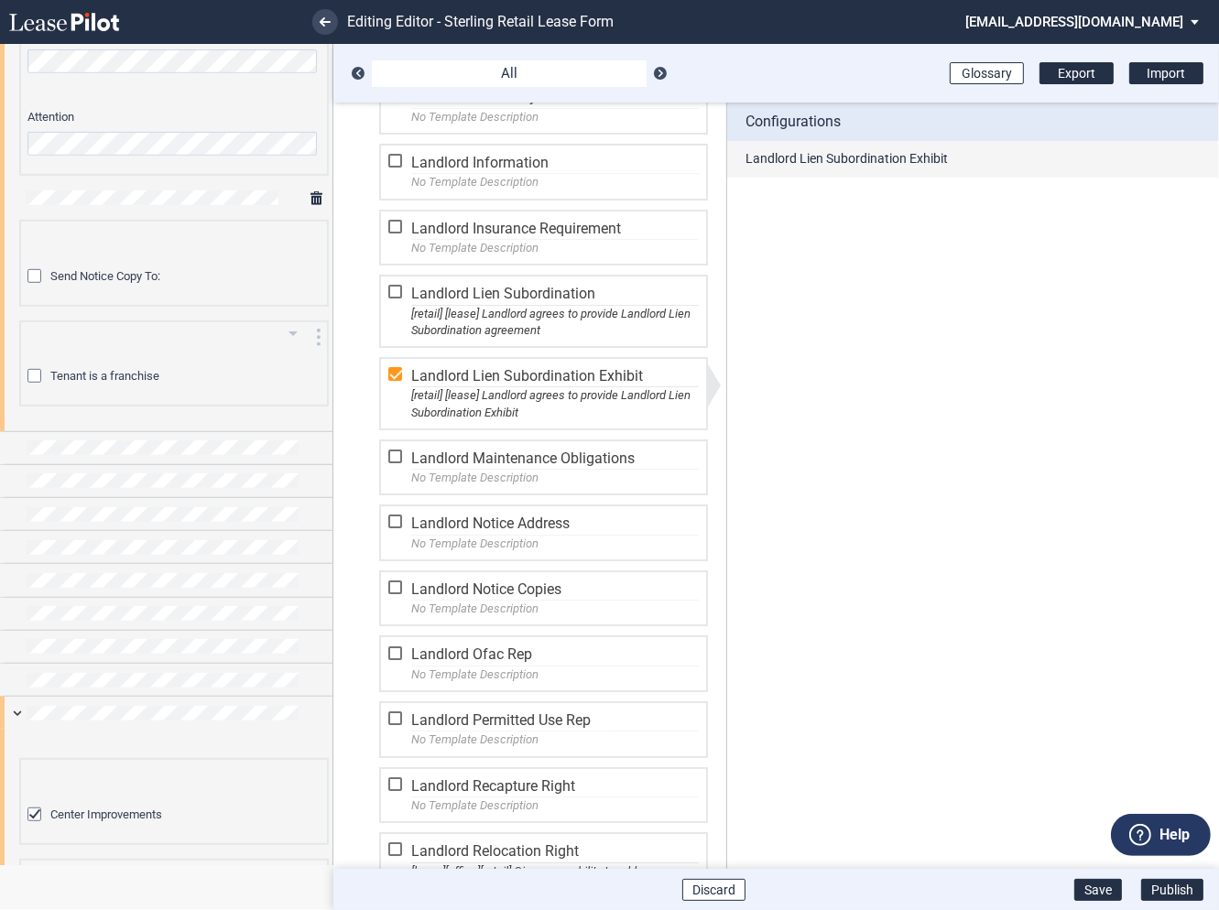
click at [36, 374] on div "Tenant is a franchise" at bounding box center [36, 378] width 18 height 18
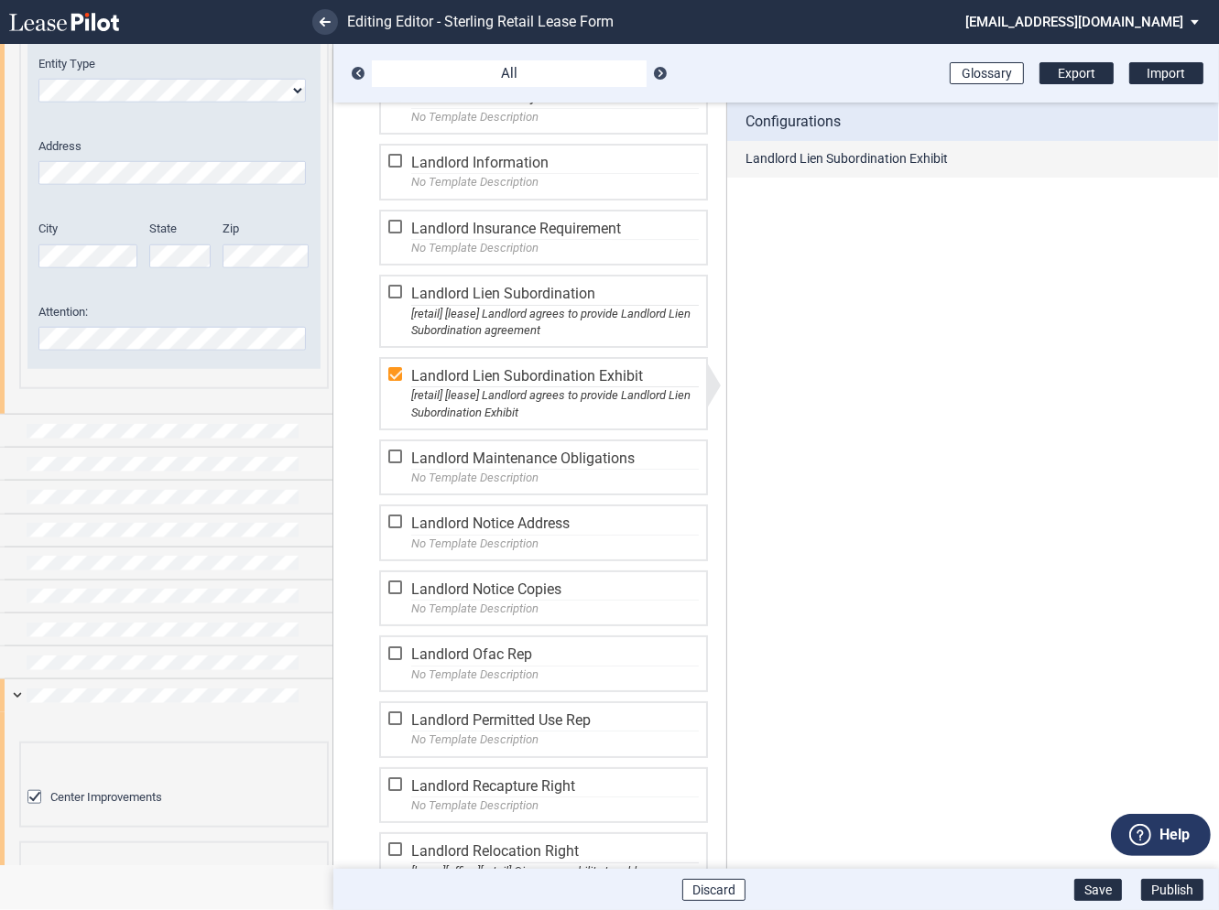
scroll to position [1730, 0]
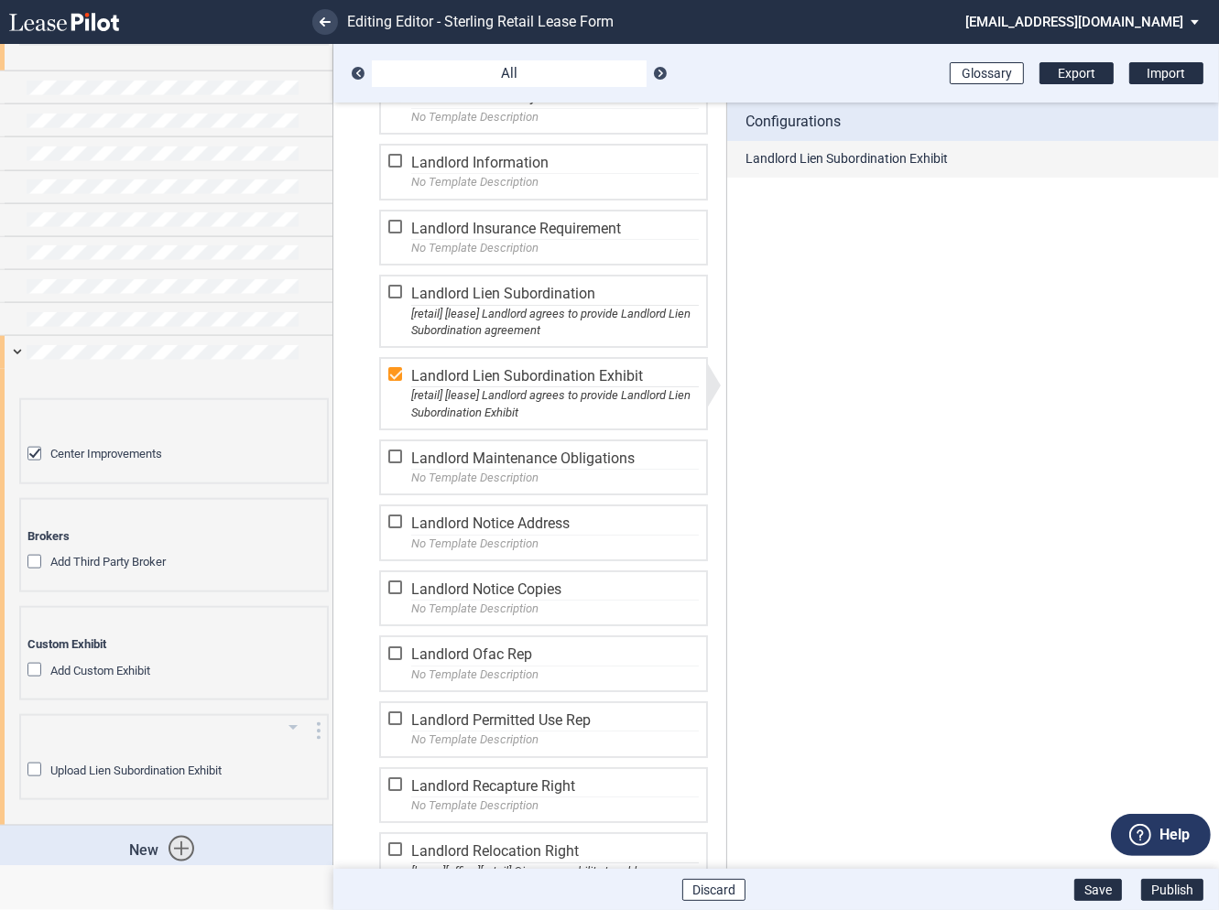
click at [37, 763] on div "Upload Lien Subordination Exhibit" at bounding box center [36, 772] width 18 height 18
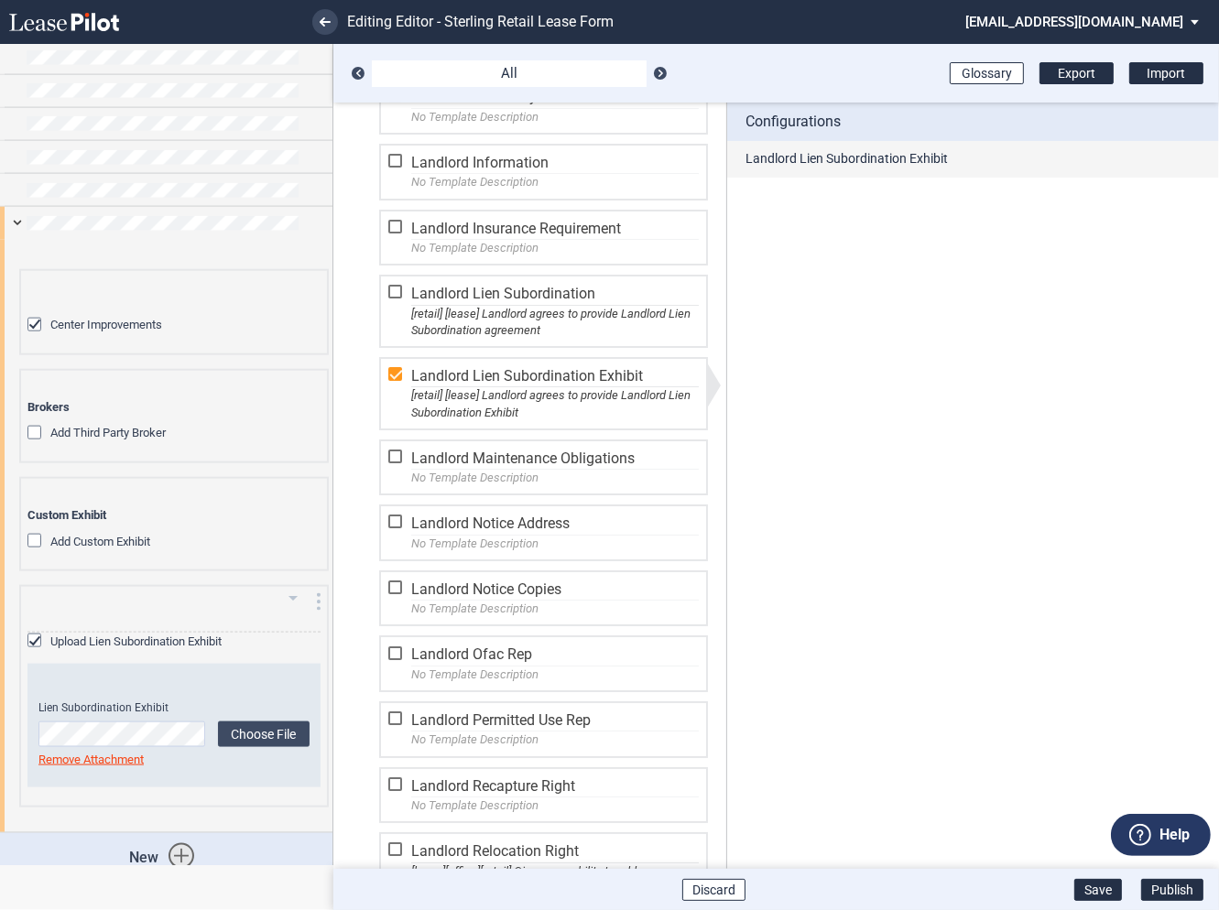
scroll to position [1860, 0]
click at [398, 285] on div at bounding box center [397, 294] width 18 height 18
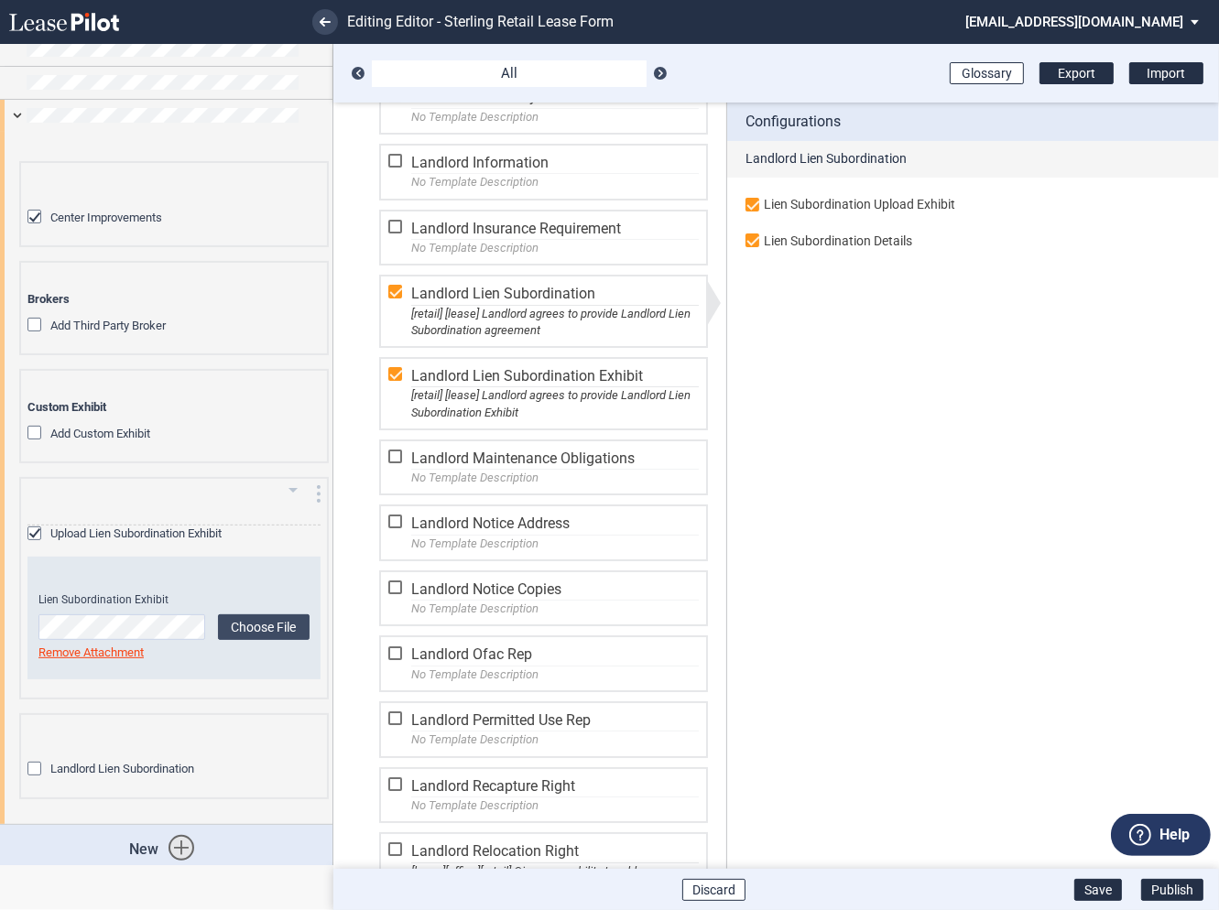
scroll to position [304, 0]
click at [286, 717] on icon "arrow_drop_down" at bounding box center [293, 724] width 22 height 22
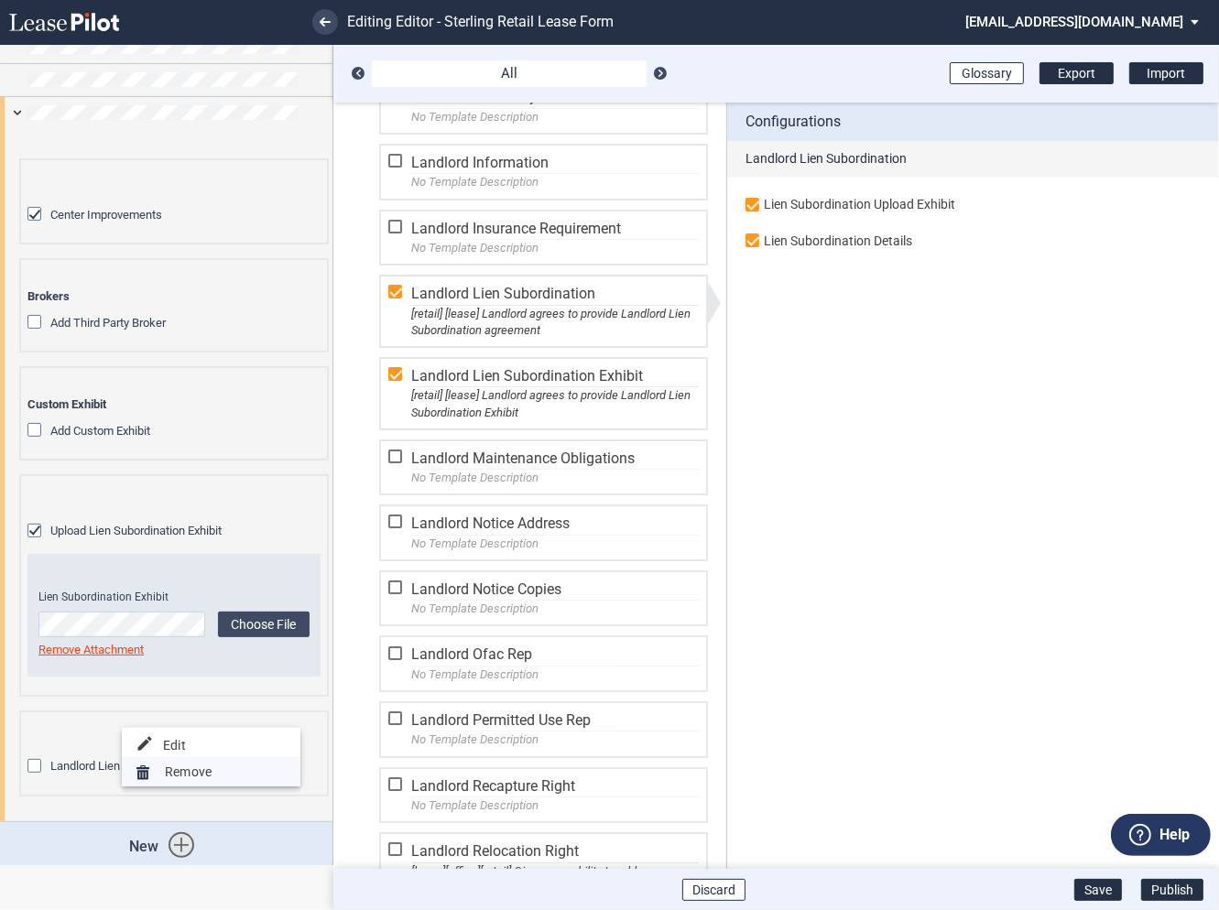
click at [238, 767] on button "Remove" at bounding box center [211, 771] width 179 height 29
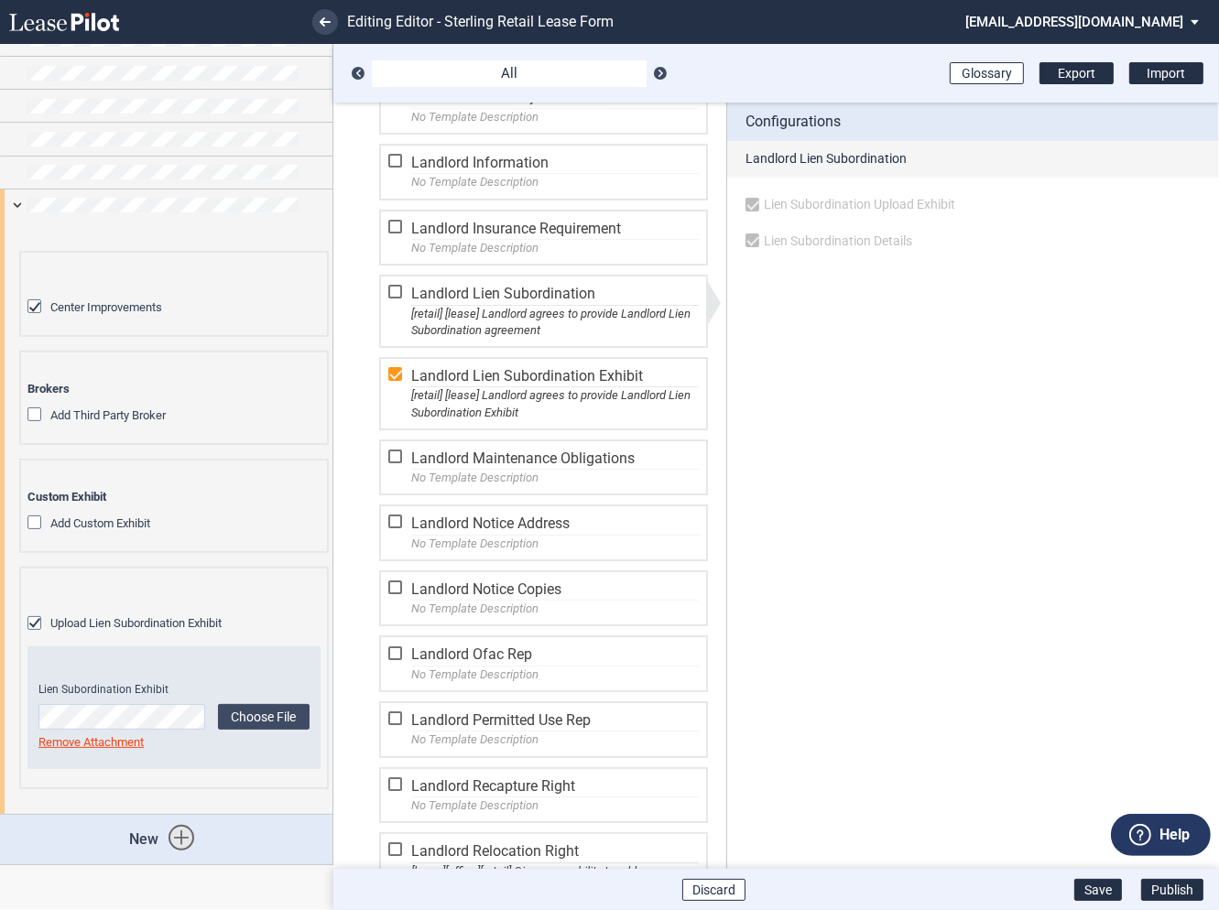
scroll to position [205, 0]
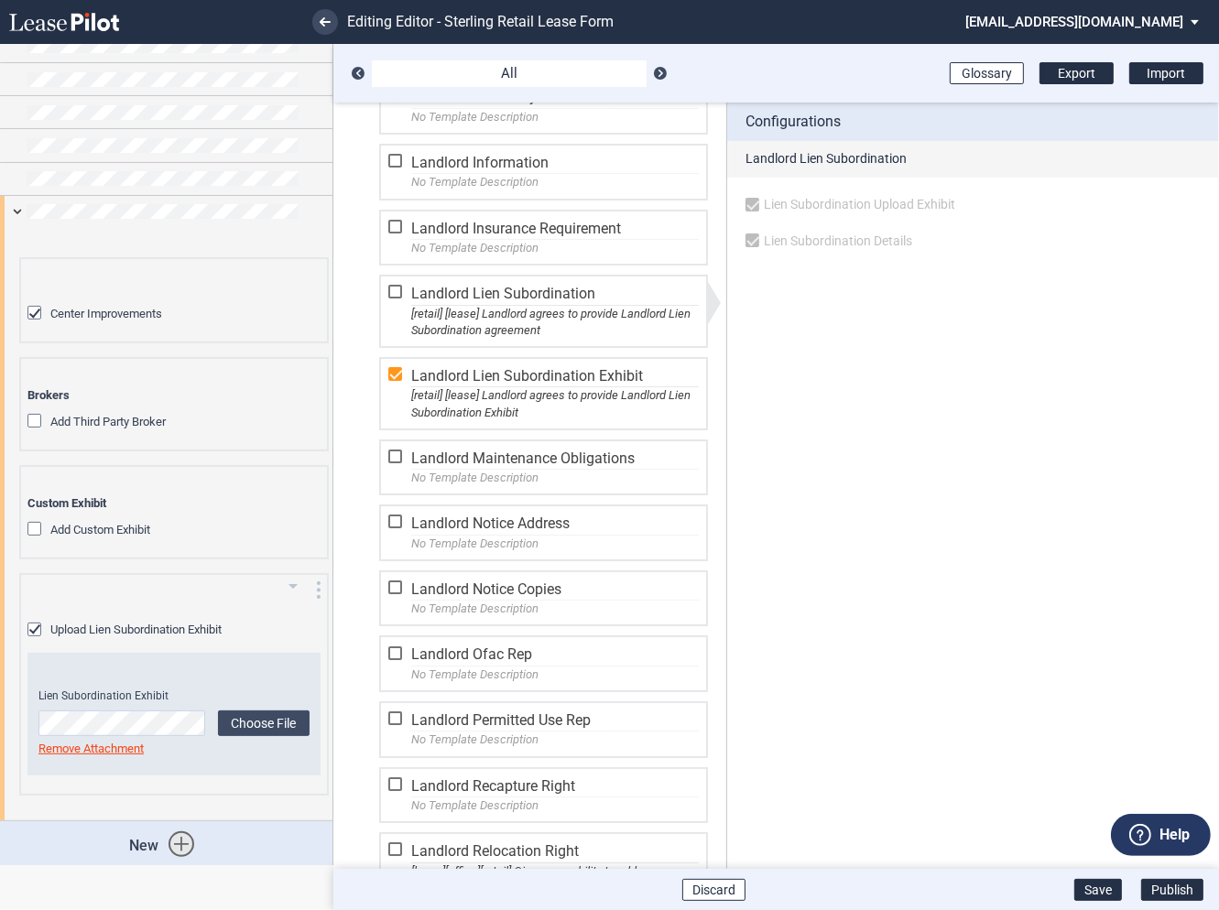
click at [28, 623] on div "Upload Lien Subordination Exhibit" at bounding box center [36, 632] width 18 height 18
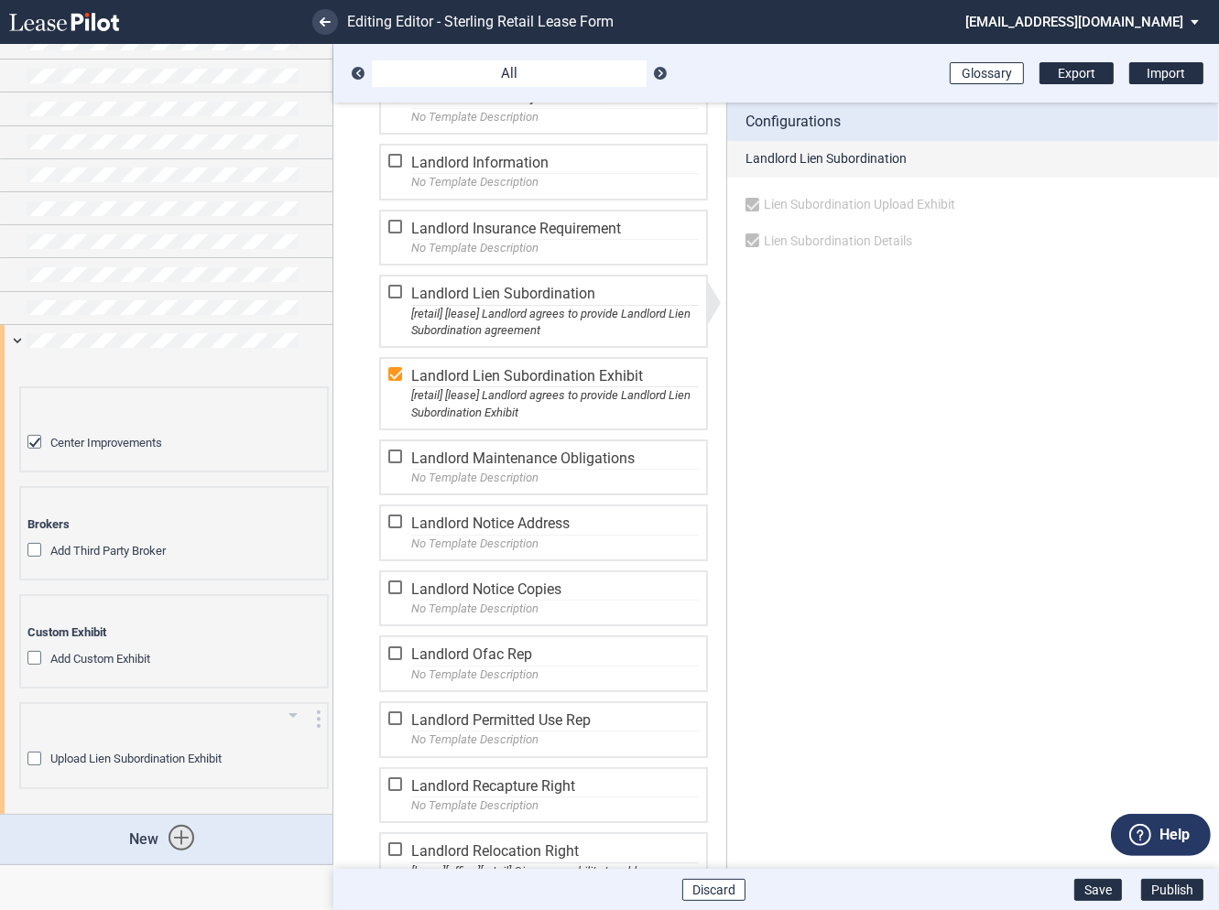
scroll to position [70, 0]
click at [299, 721] on md-icon "Move Template" at bounding box center [310, 728] width 22 height 22
click at [299, 717] on md-icon "Move Template" at bounding box center [310, 728] width 22 height 22
click at [286, 717] on icon "arrow_drop_down" at bounding box center [293, 722] width 22 height 22
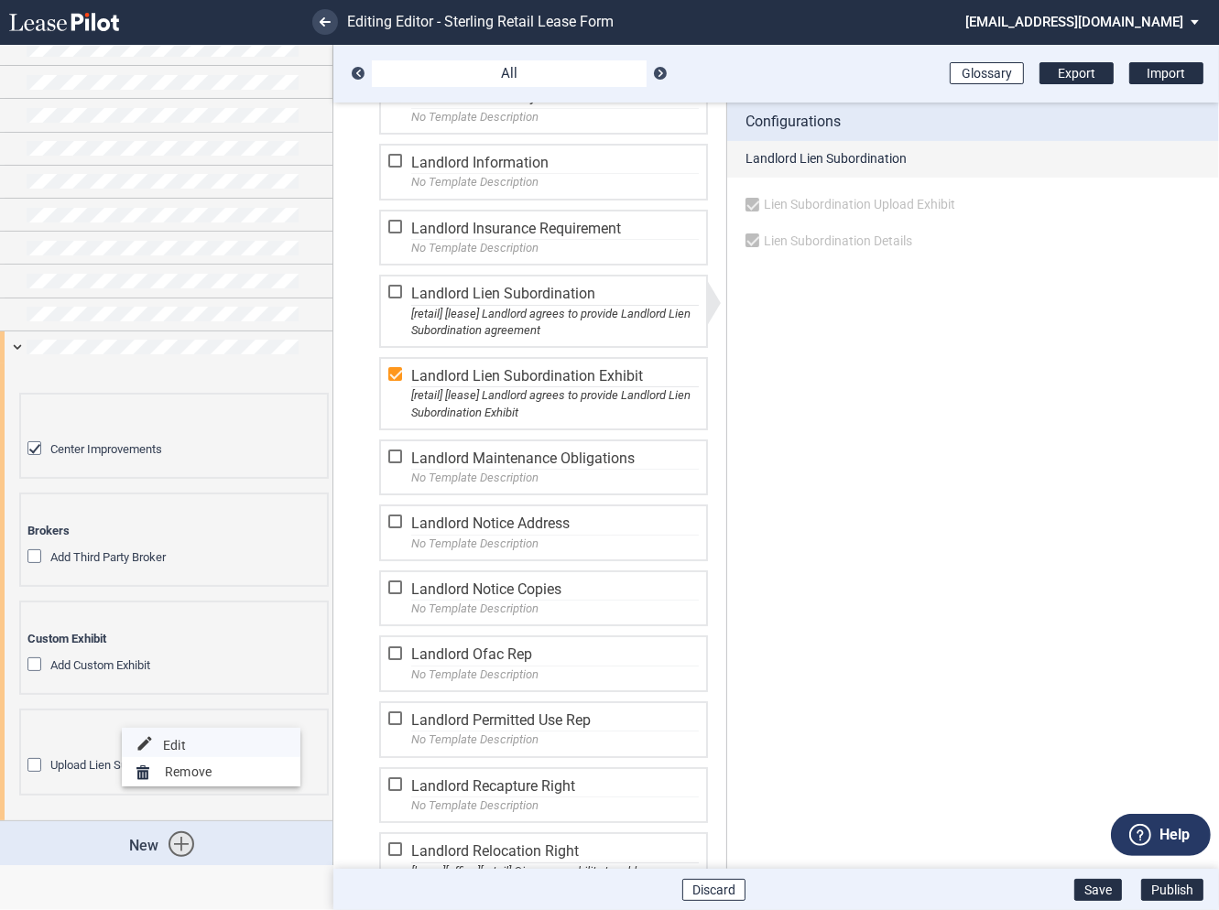
click at [171, 745] on p "Edit" at bounding box center [174, 745] width 23 height 16
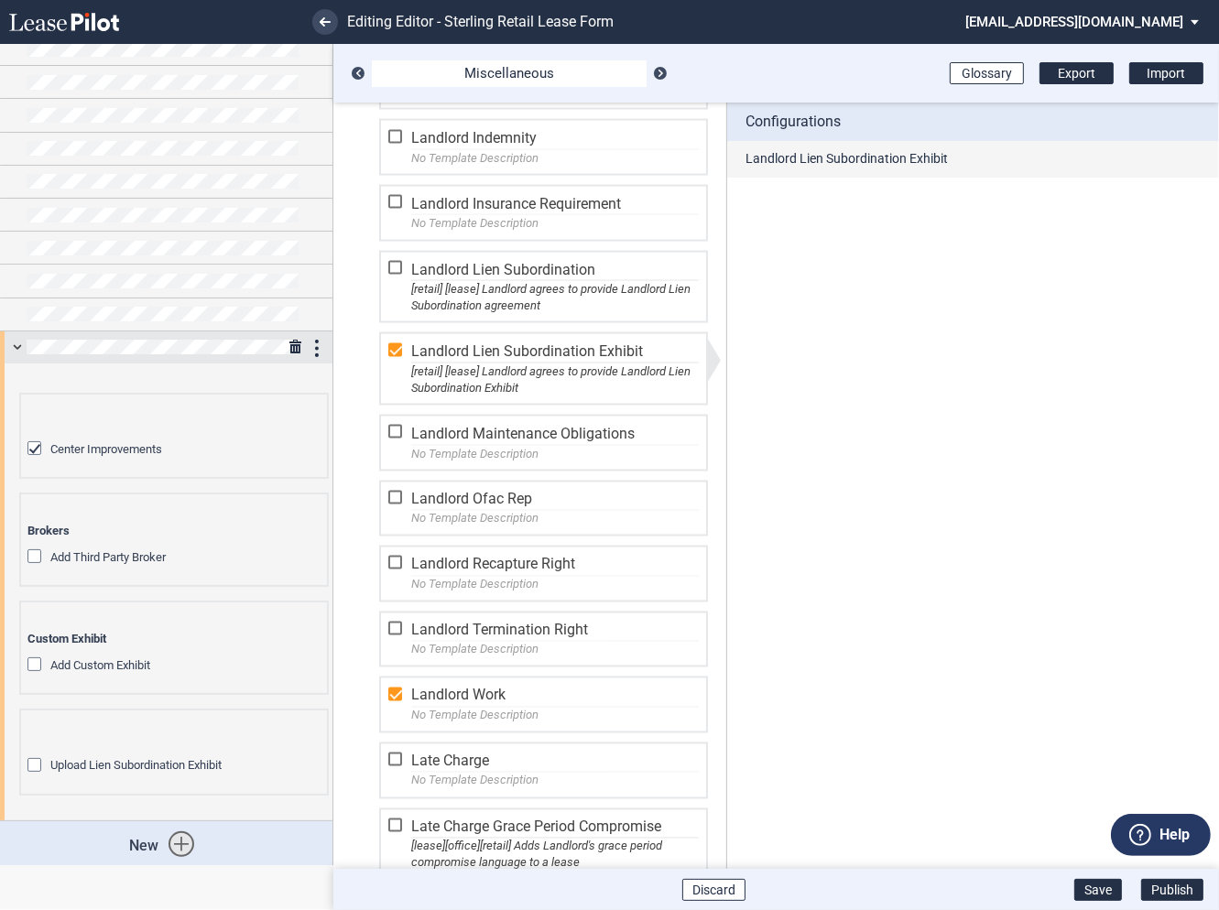
scroll to position [0, 0]
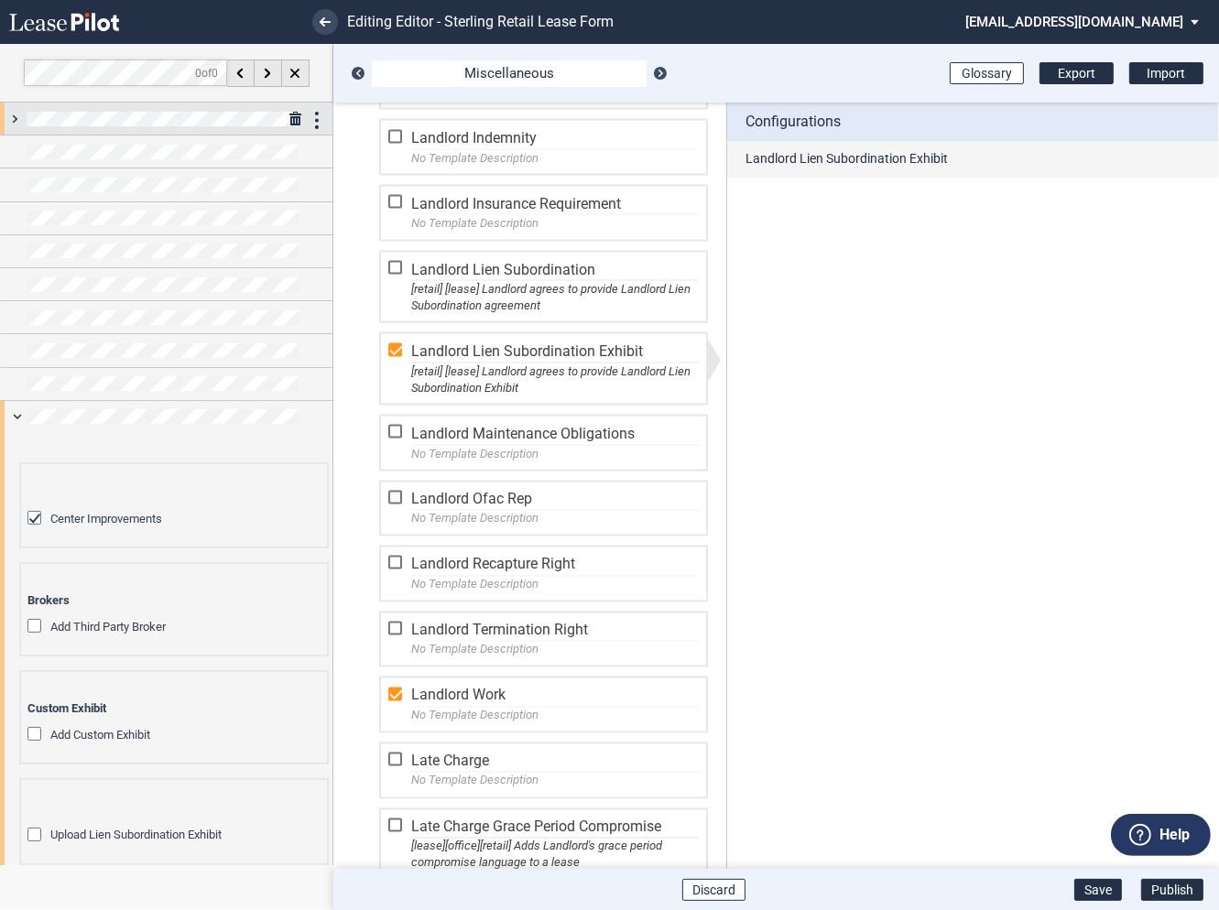
click at [10, 119] on div at bounding box center [166, 119] width 332 height 32
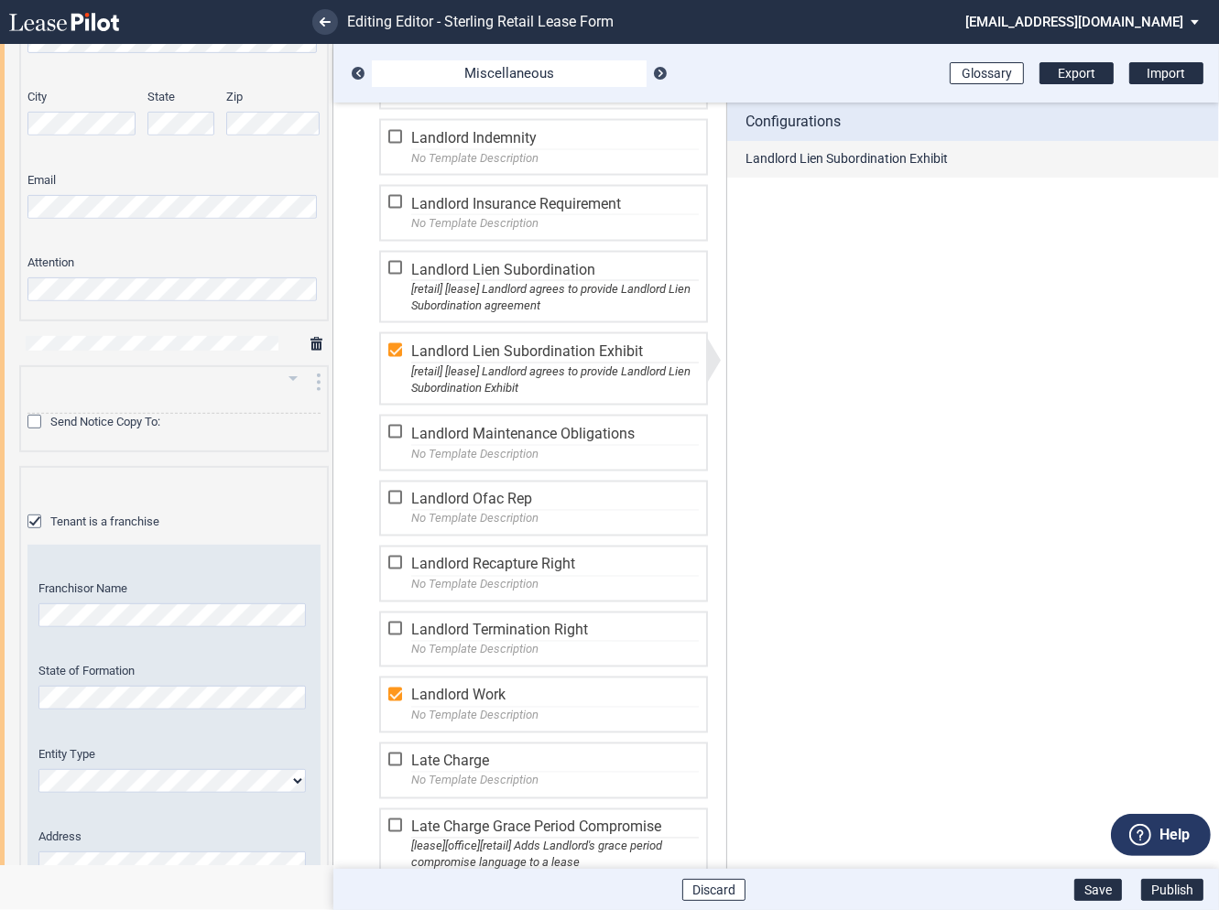
scroll to position [818, 0]
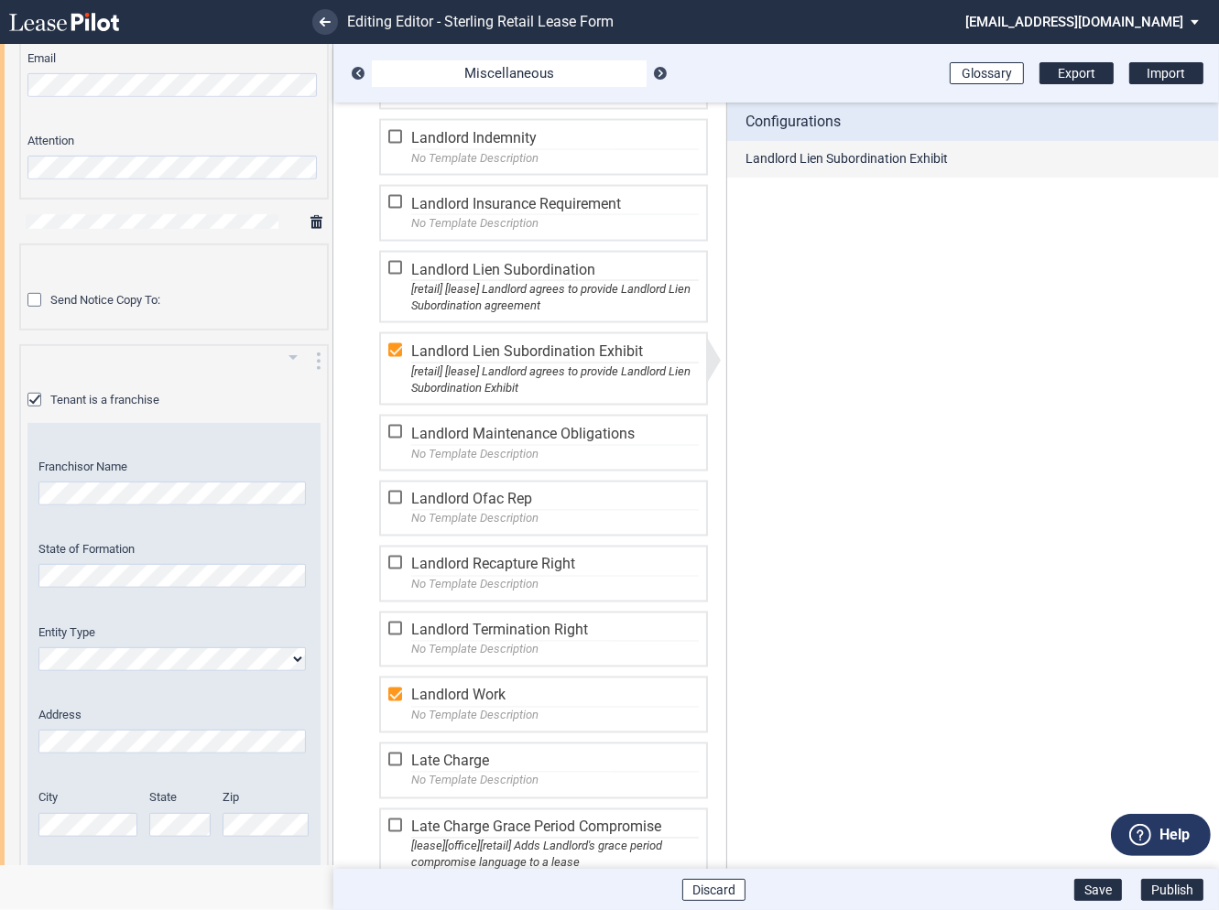
click at [38, 397] on div "Tenant is a franchise" at bounding box center [36, 402] width 18 height 18
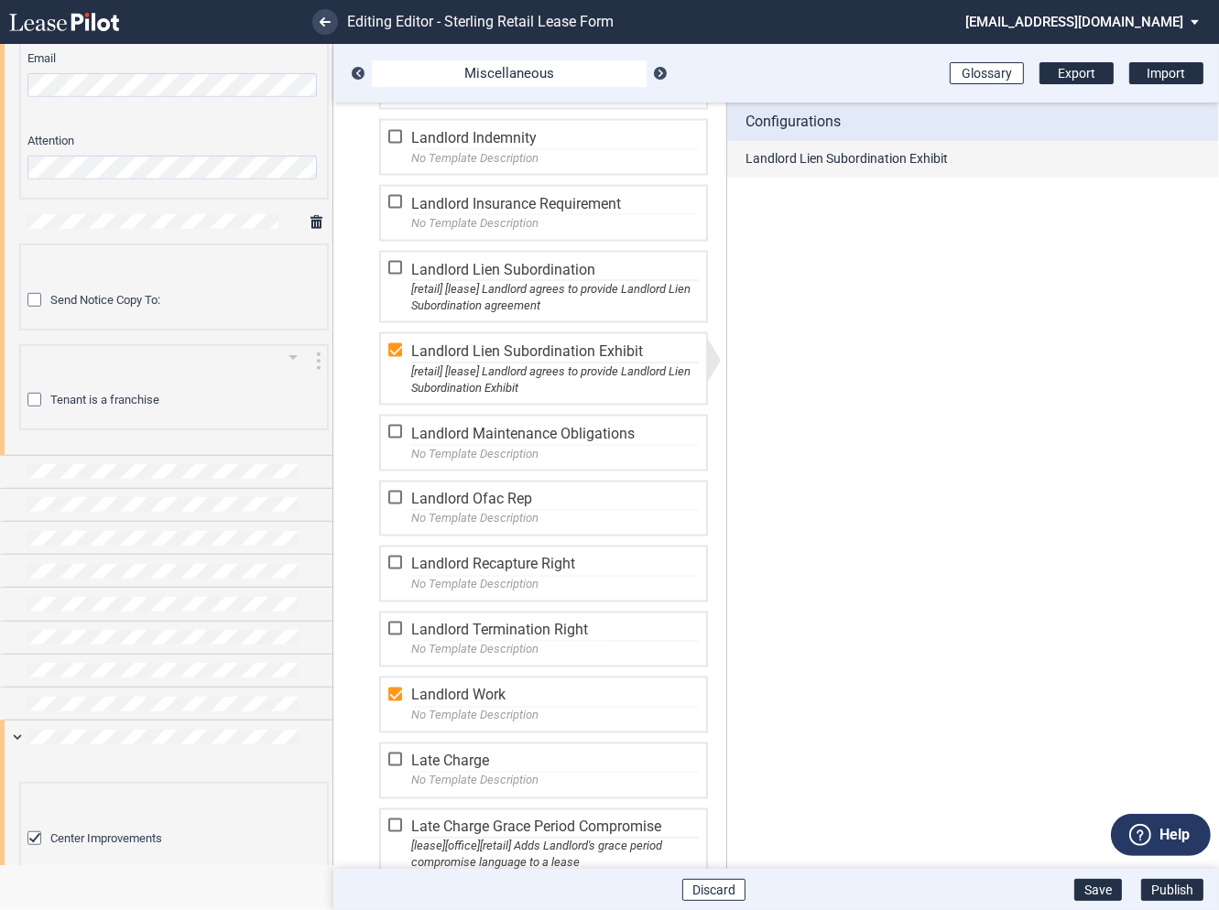
click at [38, 397] on div "Tenant is a franchise" at bounding box center [36, 402] width 18 height 18
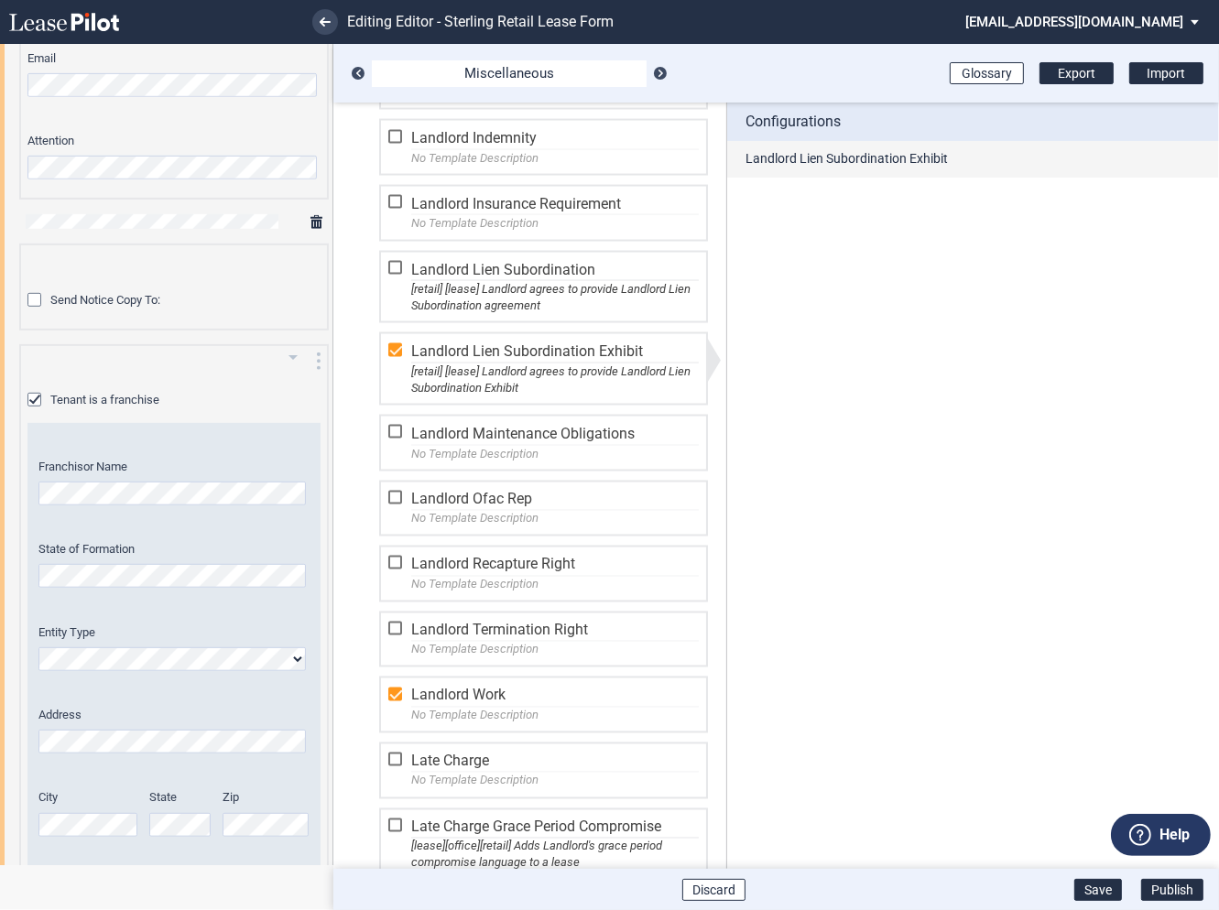
scroll to position [1730, 0]
